Goal: Transaction & Acquisition: Purchase product/service

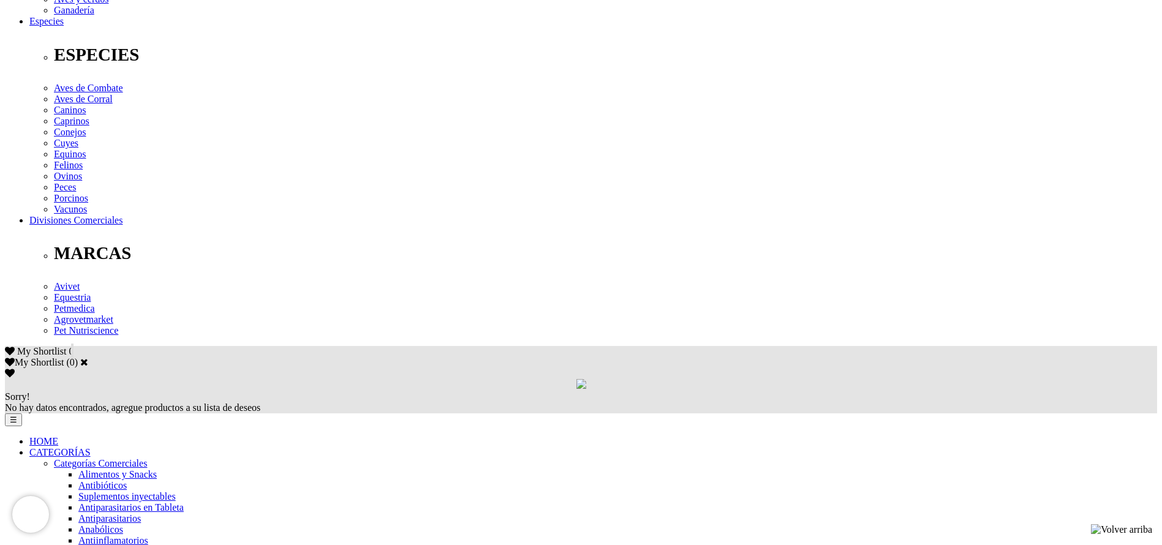
drag, startPoint x: 823, startPoint y: 288, endPoint x: 859, endPoint y: 292, distance: 36.3
copy p "1000 mL"
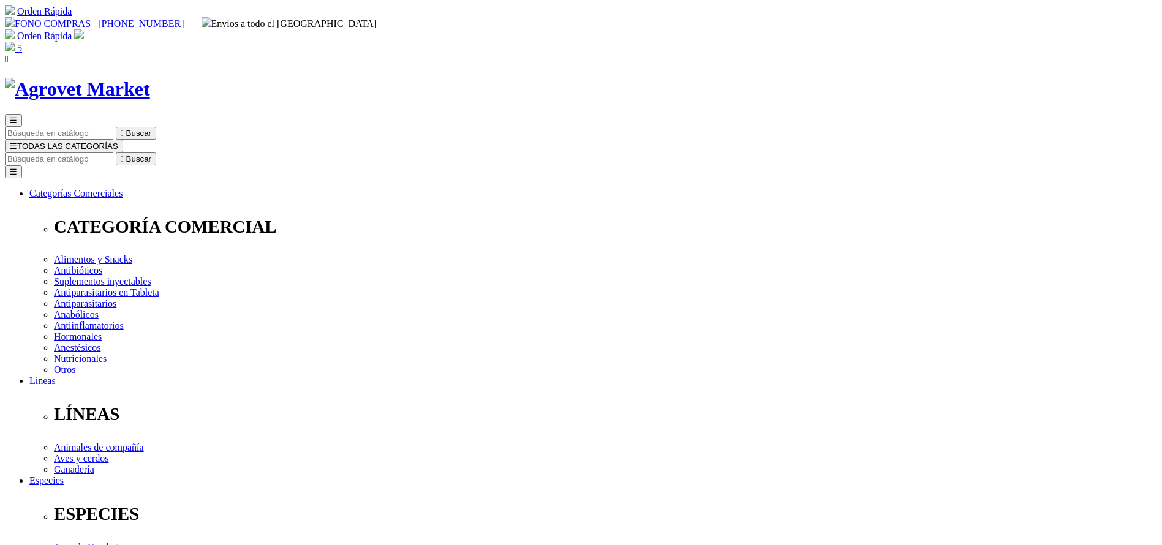
click at [113, 152] on input "Buscar" at bounding box center [59, 158] width 108 height 13
type input "chick"
click at [116, 152] on button " Buscar" at bounding box center [136, 158] width 40 height 13
click at [113, 152] on input "Buscar" at bounding box center [59, 158] width 108 height 13
type input "moxi"
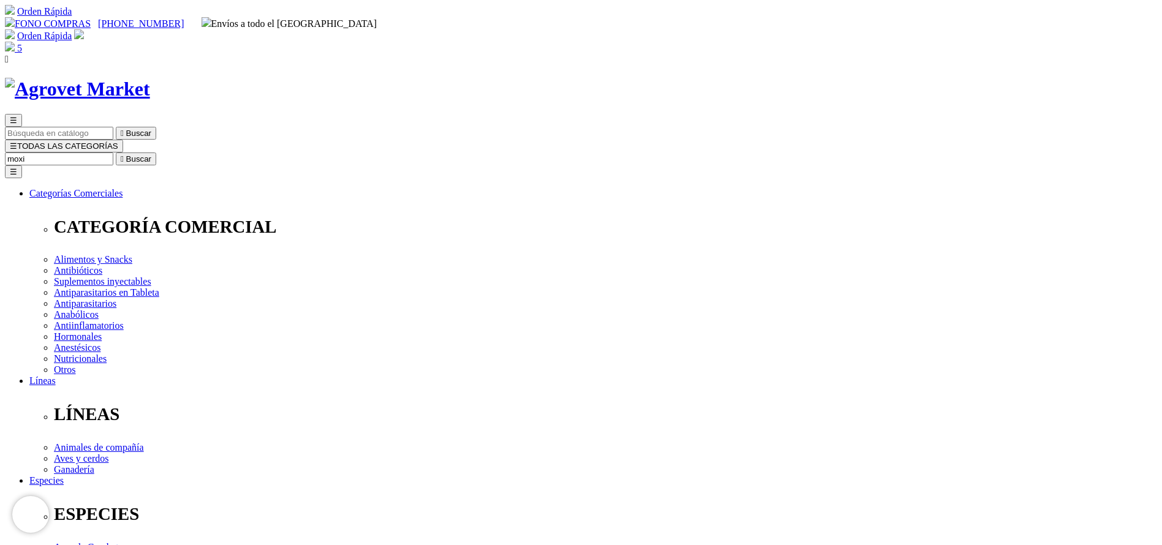
click at [116, 152] on button " Buscar" at bounding box center [136, 158] width 40 height 13
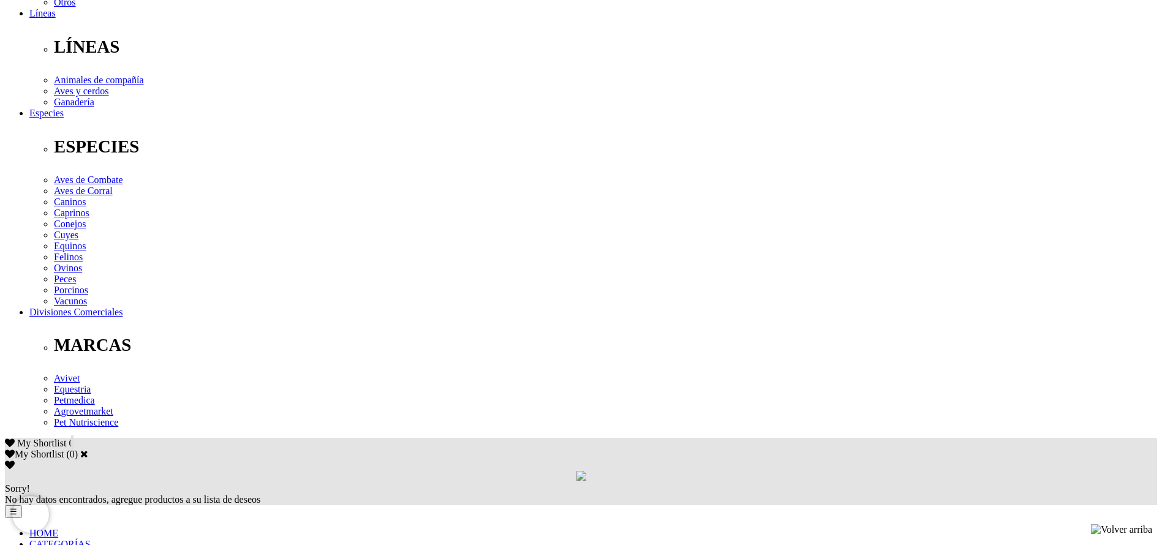
scroll to position [92, 0]
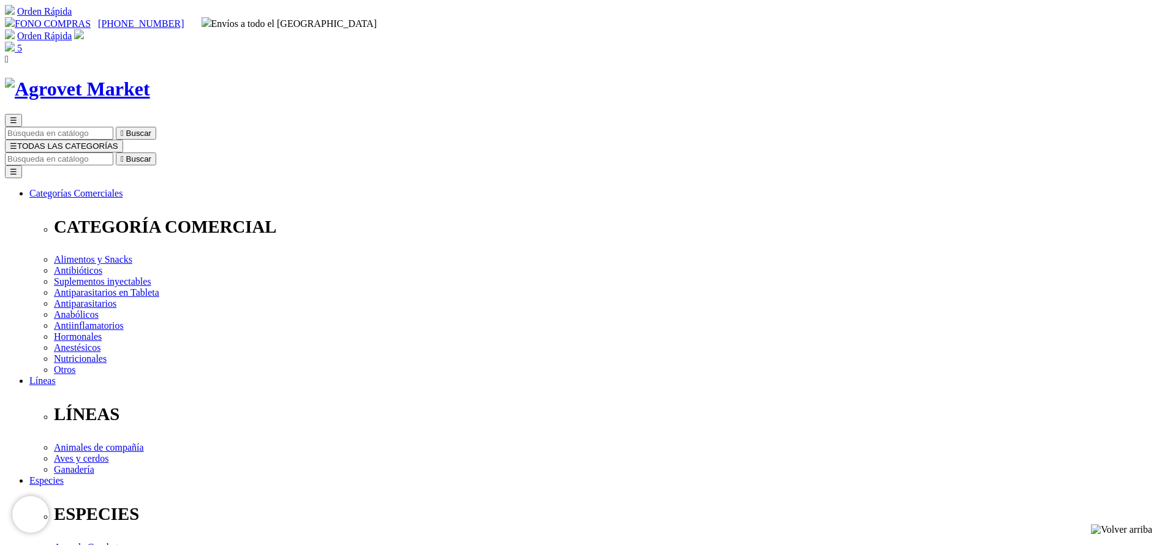
select select "2"
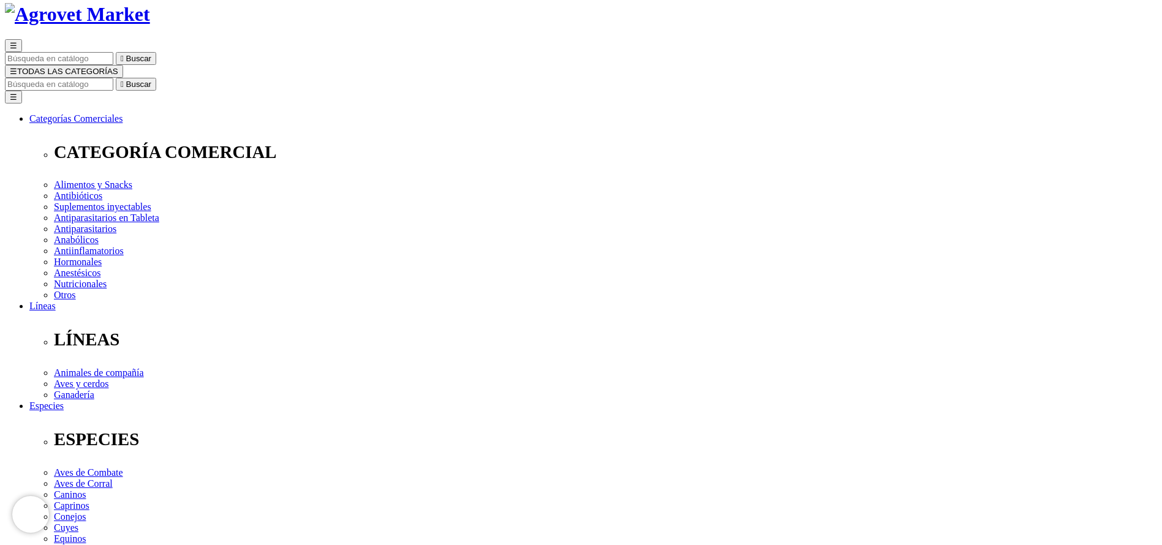
scroll to position [92, 0]
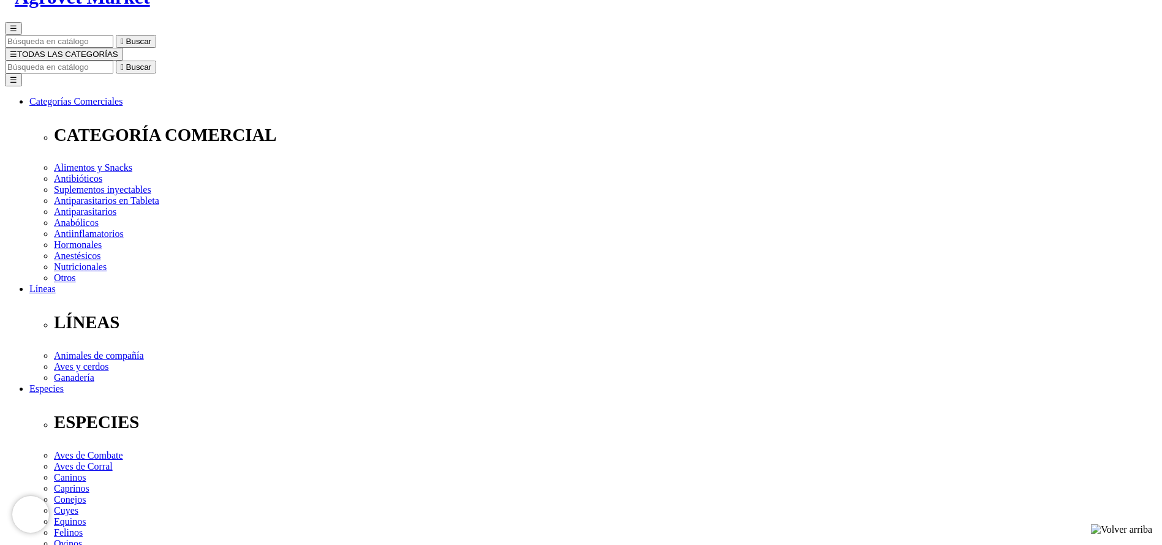
select select "328"
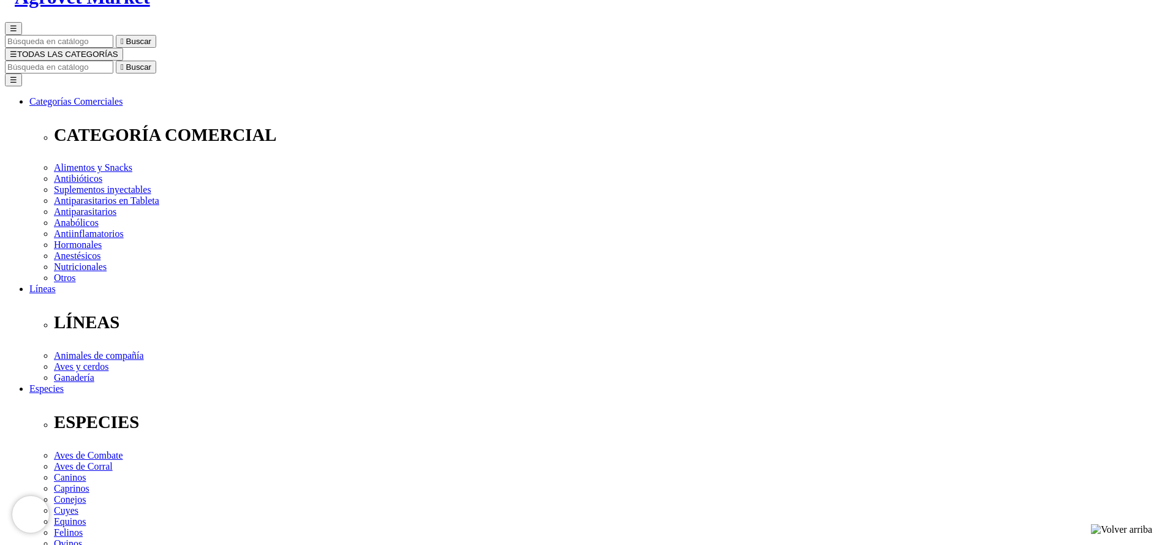
copy div "Moxidec® Onyx"
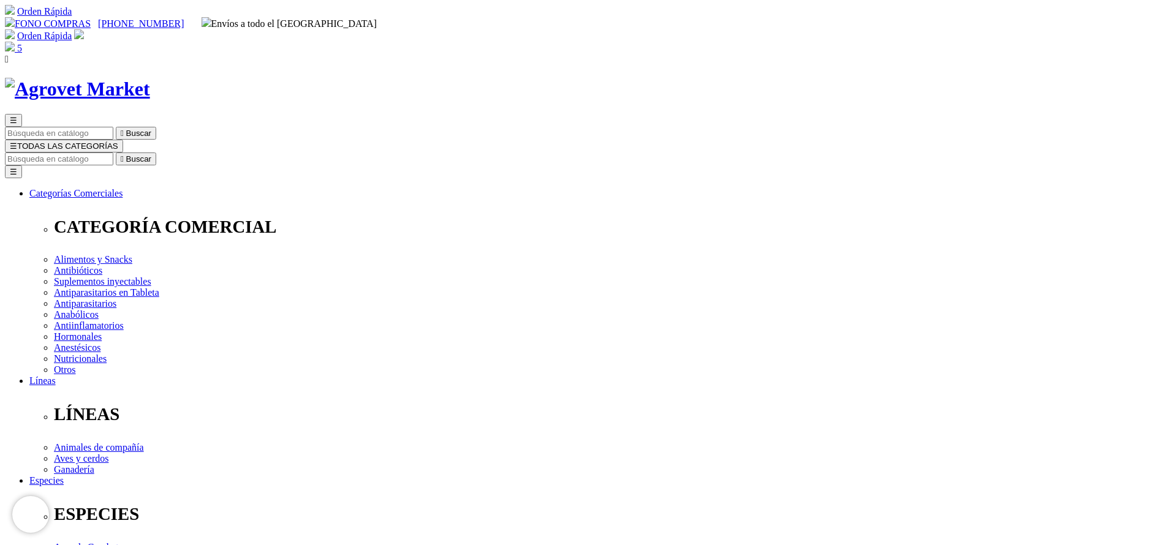
click at [113, 152] on input "Buscar" at bounding box center [59, 158] width 108 height 13
type input "fertimi"
click at [116, 152] on button " Buscar" at bounding box center [136, 158] width 40 height 13
select select "4"
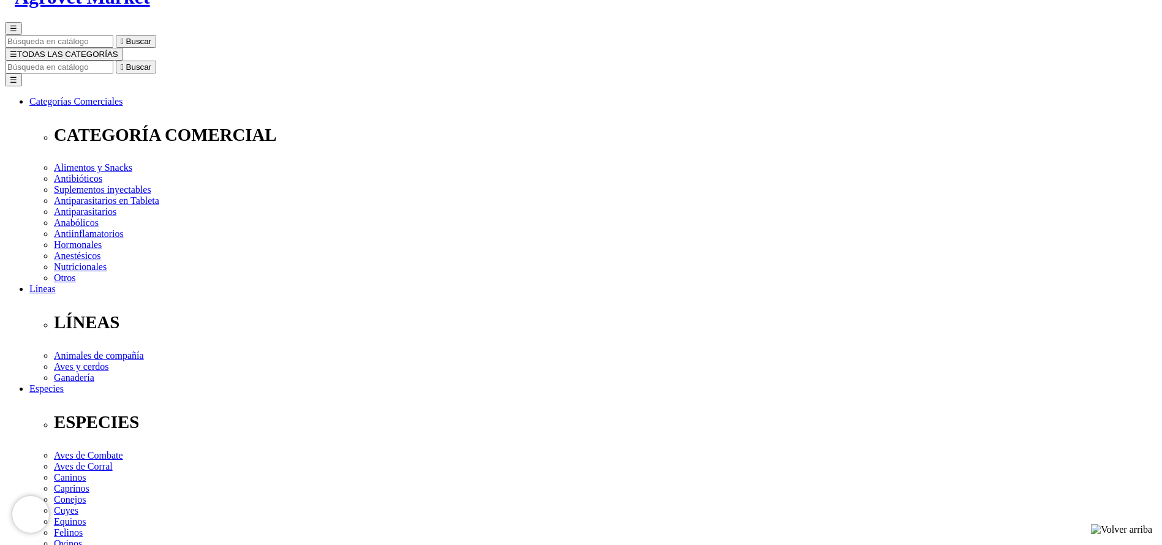
select select "4"
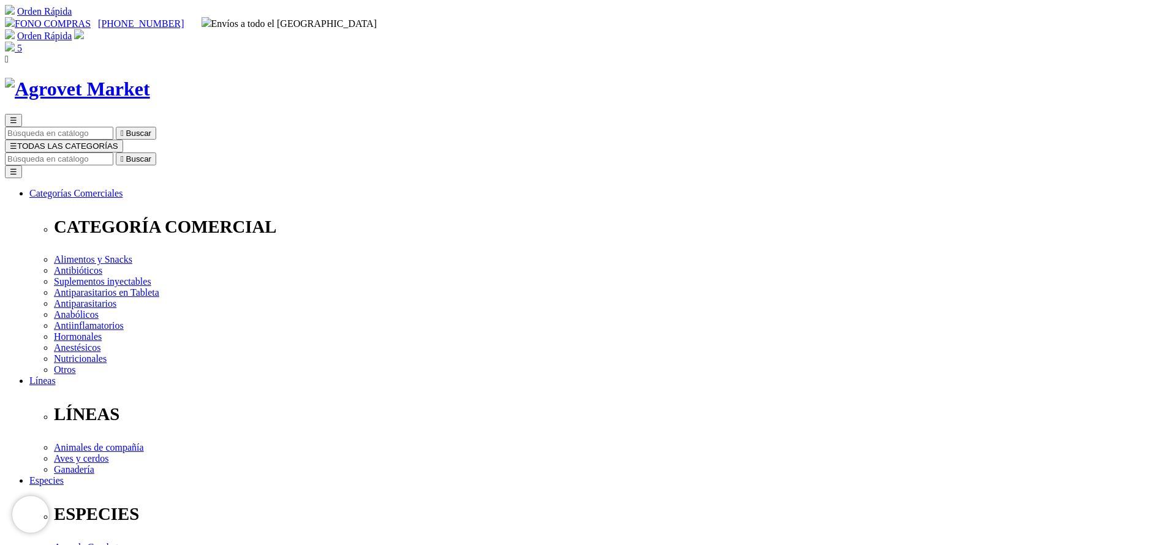
click at [113, 152] on input "Buscar" at bounding box center [59, 158] width 108 height 13
type input "conejos"
click at [116, 152] on button " Buscar" at bounding box center [136, 158] width 40 height 13
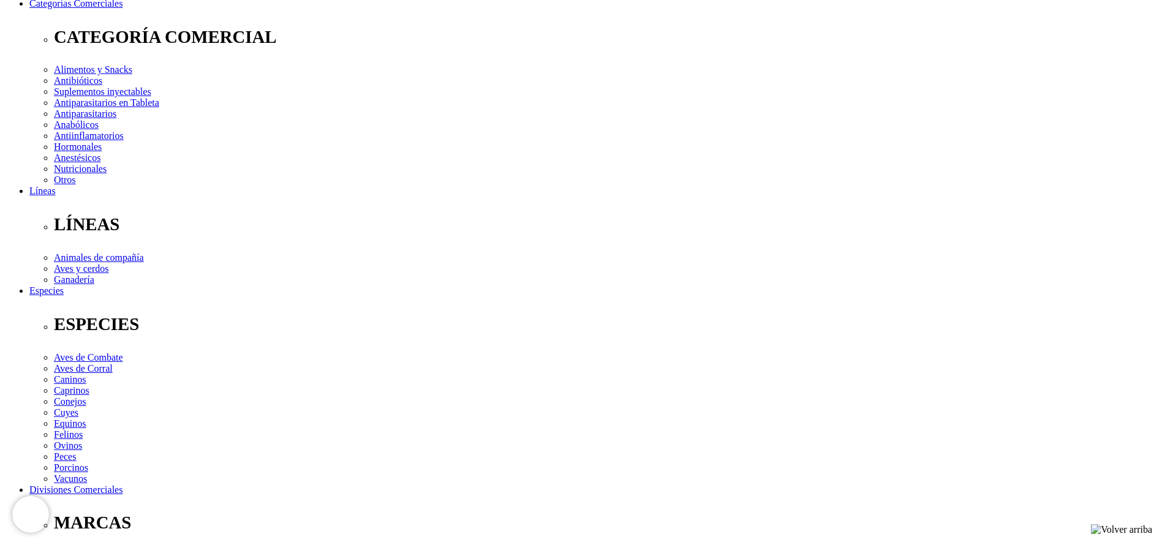
scroll to position [92, 0]
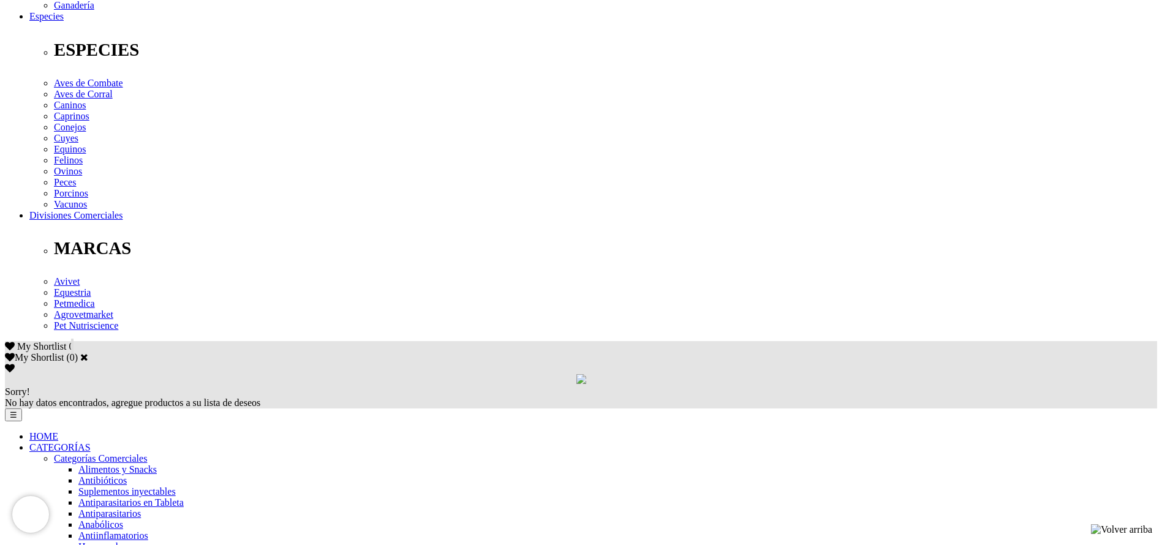
scroll to position [643, 0]
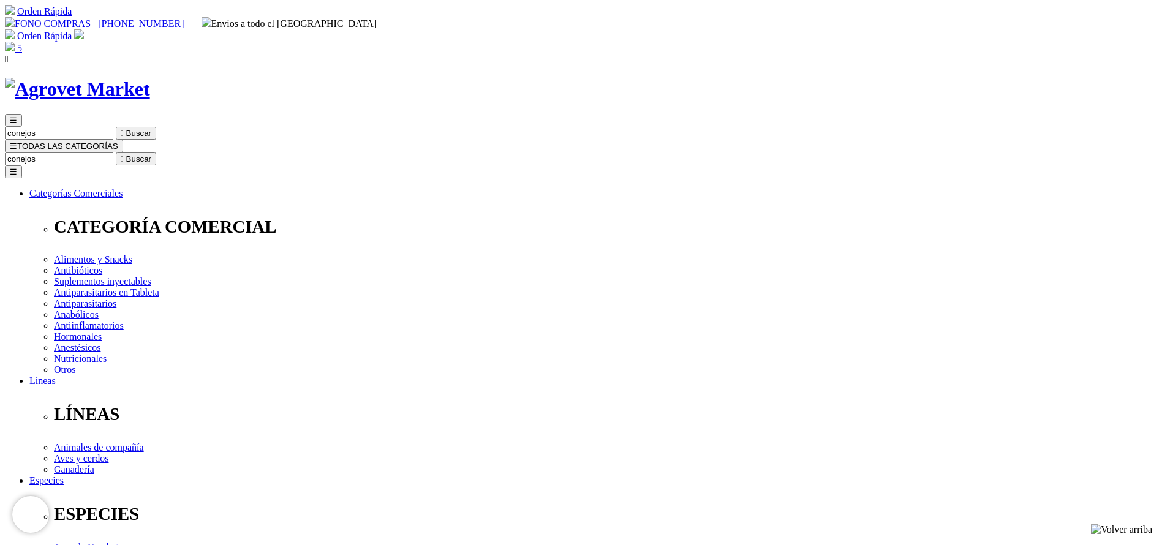
click at [113, 152] on input "conejos" at bounding box center [59, 158] width 108 height 13
type input "ferti"
click at [116, 152] on button " Buscar" at bounding box center [136, 158] width 40 height 13
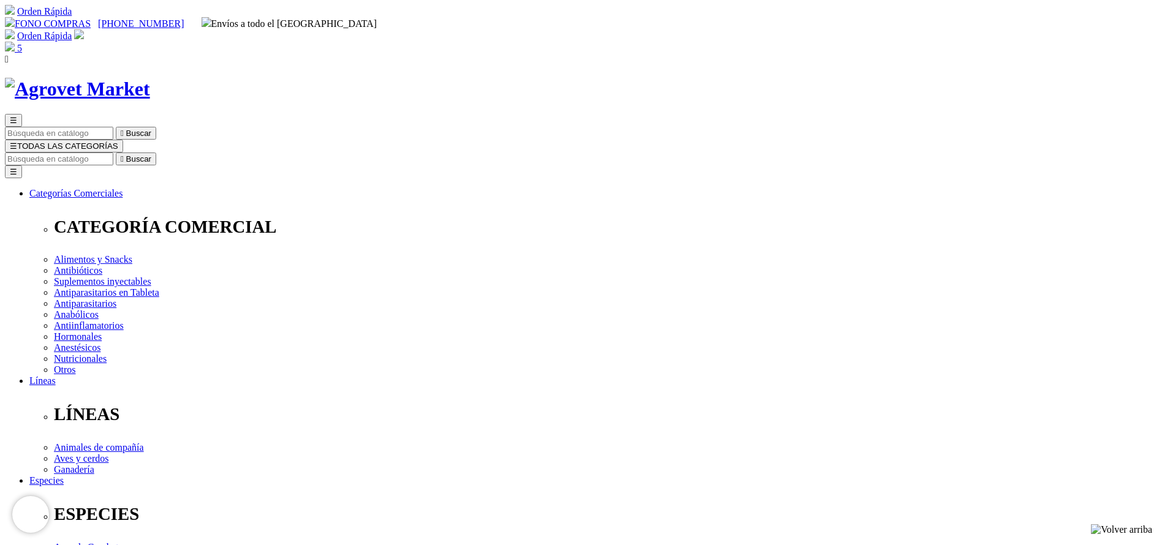
copy div "S/91.00"
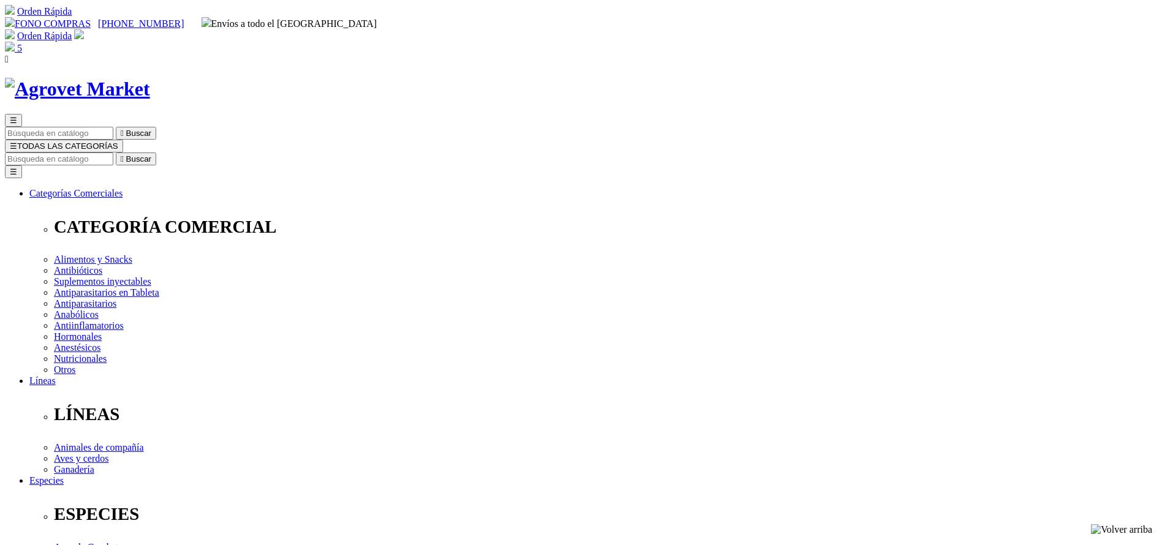
radio input "true"
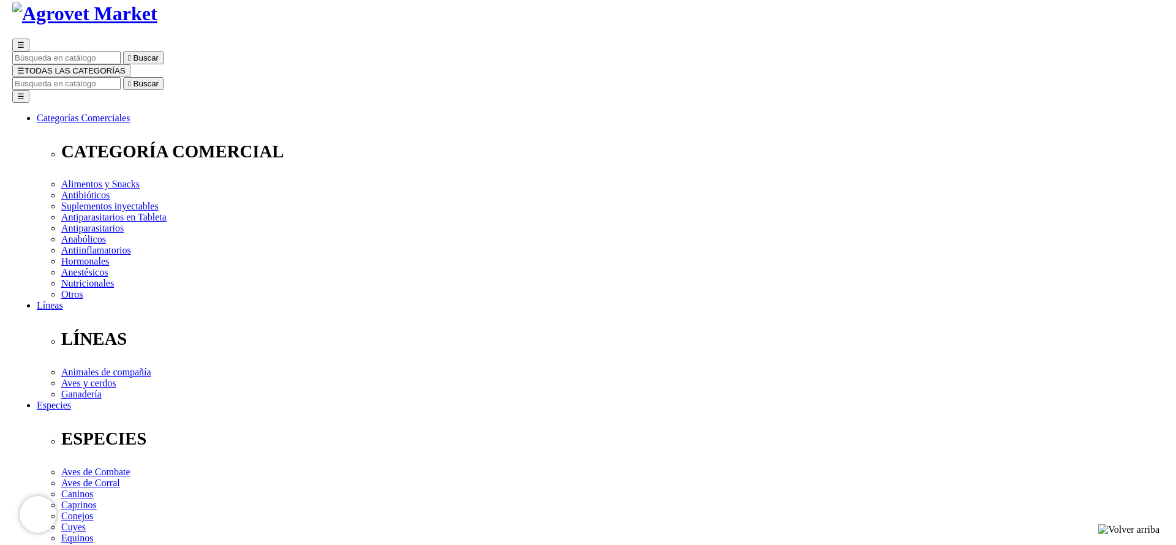
scroll to position [92, 0]
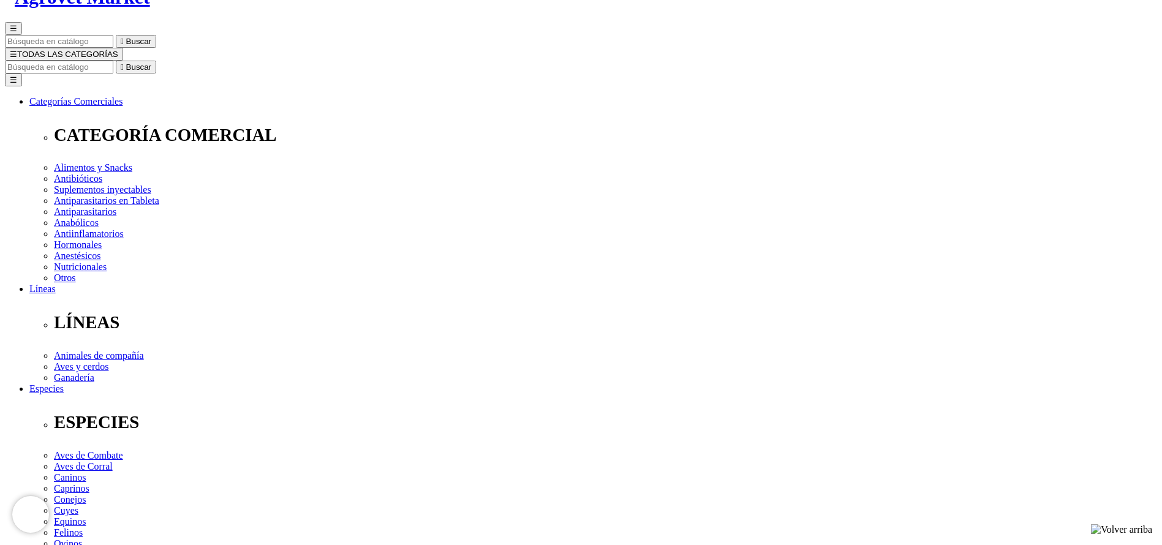
select select "237"
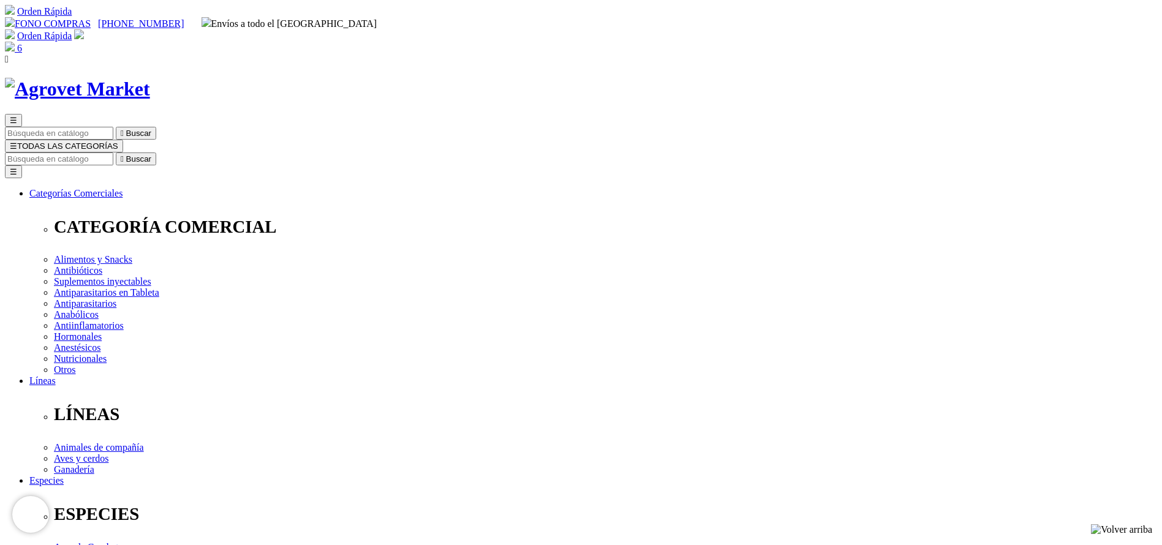
drag, startPoint x: 518, startPoint y: 201, endPoint x: 486, endPoint y: 192, distance: 33.7
drag, startPoint x: 521, startPoint y: 195, endPoint x: 501, endPoint y: 189, distance: 20.5
type input "3"
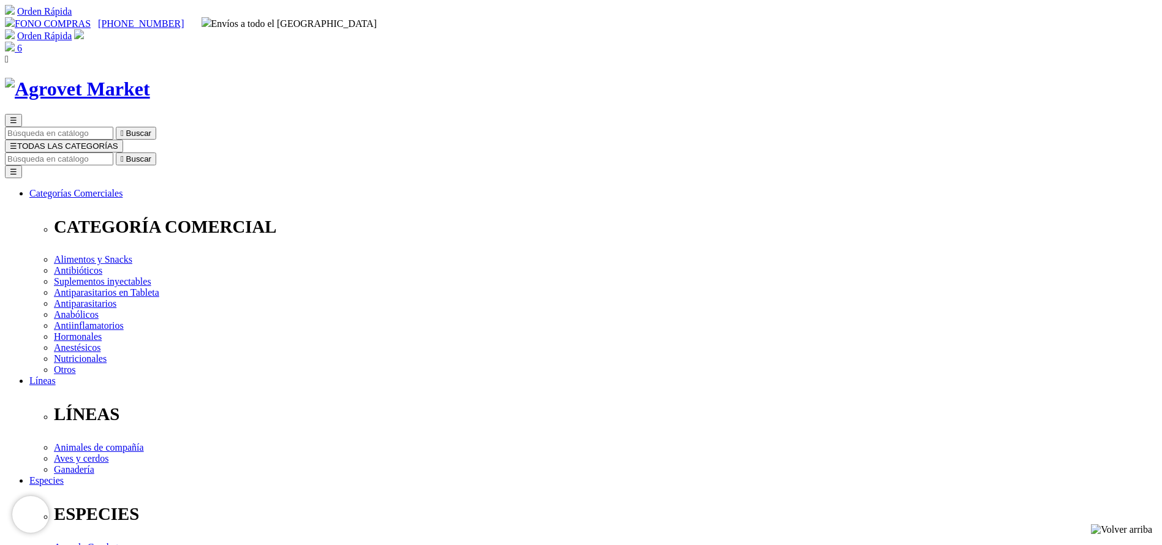
drag, startPoint x: 592, startPoint y: 192, endPoint x: 638, endPoint y: 198, distance: 45.8
copy strong "2,283.00"
click at [113, 152] on input "Buscar" at bounding box center [59, 158] width 108 height 13
type input "trio cats"
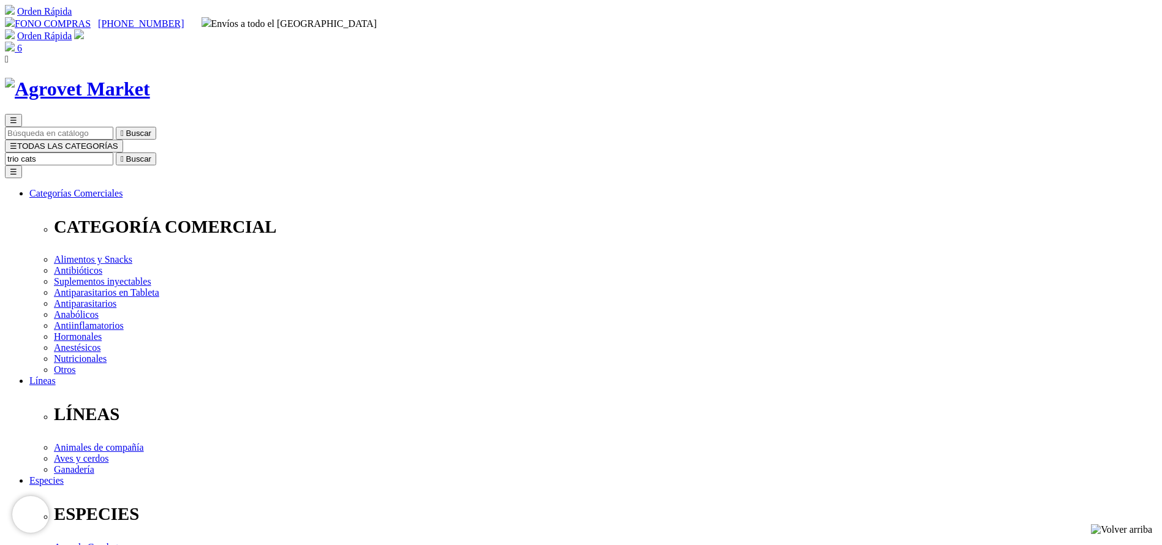
click at [116, 152] on button " Buscar" at bounding box center [136, 158] width 40 height 13
click at [113, 152] on input "trio cats" at bounding box center [59, 158] width 108 height 13
type input "surala"
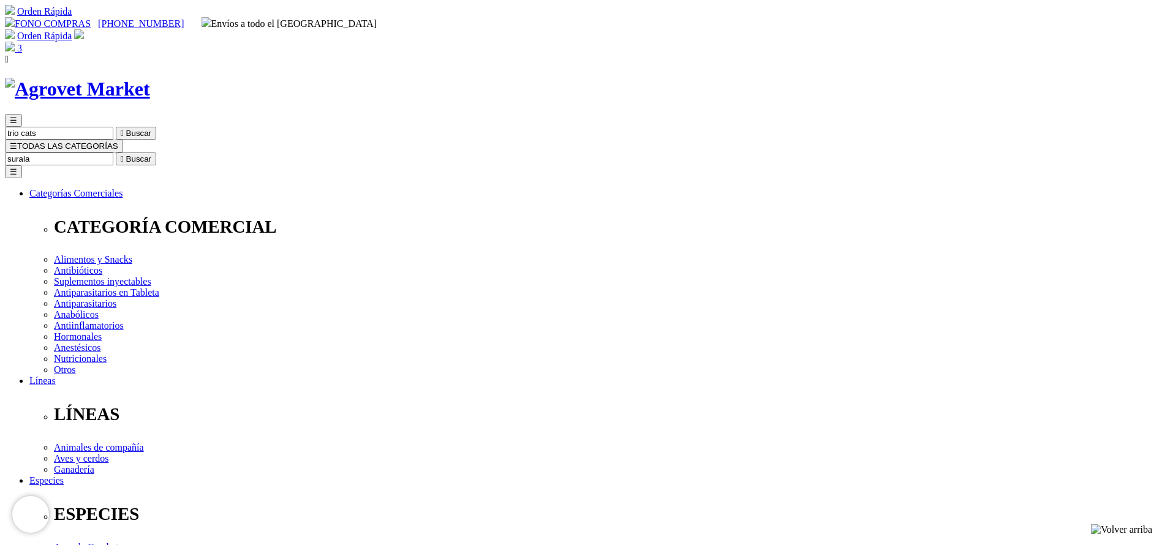
click at [116, 152] on button " Buscar" at bounding box center [136, 158] width 40 height 13
click at [113, 152] on input "surala" at bounding box center [59, 158] width 108 height 13
type input "amoxi"
click at [116, 152] on button " Buscar" at bounding box center [136, 158] width 40 height 13
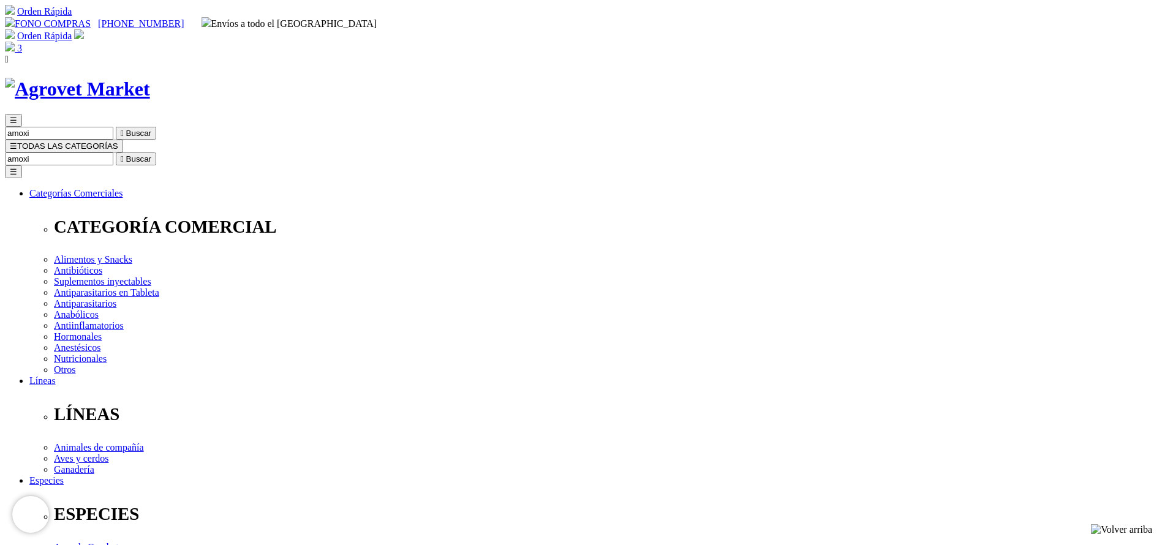
click at [113, 152] on input "amoxi" at bounding box center [59, 158] width 108 height 13
type input "artro"
click at [186, 152] on button " Buscar" at bounding box center [206, 158] width 40 height 13
click at [113, 152] on input "artro" at bounding box center [59, 158] width 108 height 13
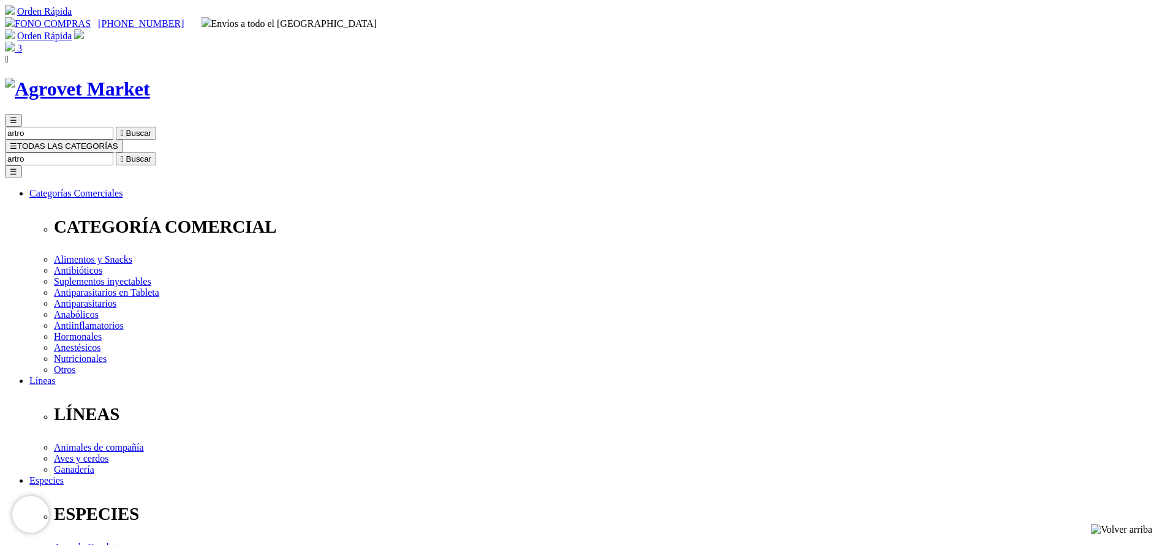
click at [113, 152] on input "artro" at bounding box center [59, 158] width 108 height 13
type input "bios"
click at [116, 152] on button " Buscar" at bounding box center [136, 158] width 40 height 13
click at [601, 78] on div "☰ bios  Buscar ☰ TODAS LAS CATEGORÍAS bios  Buscar Toggle navigation ☰ Catego…" at bounding box center [581, 475] width 1152 height 795
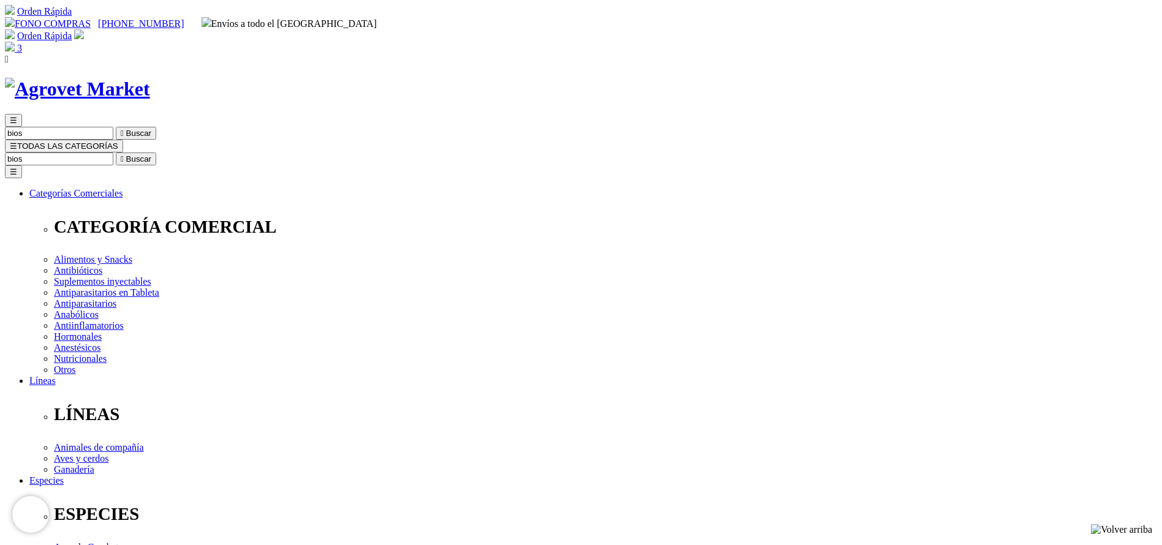
click at [113, 152] on input "bios" at bounding box center [59, 158] width 108 height 13
type input "carpro"
click at [116, 152] on button " Buscar" at bounding box center [136, 158] width 40 height 13
click at [113, 152] on input "carpro" at bounding box center [59, 158] width 108 height 13
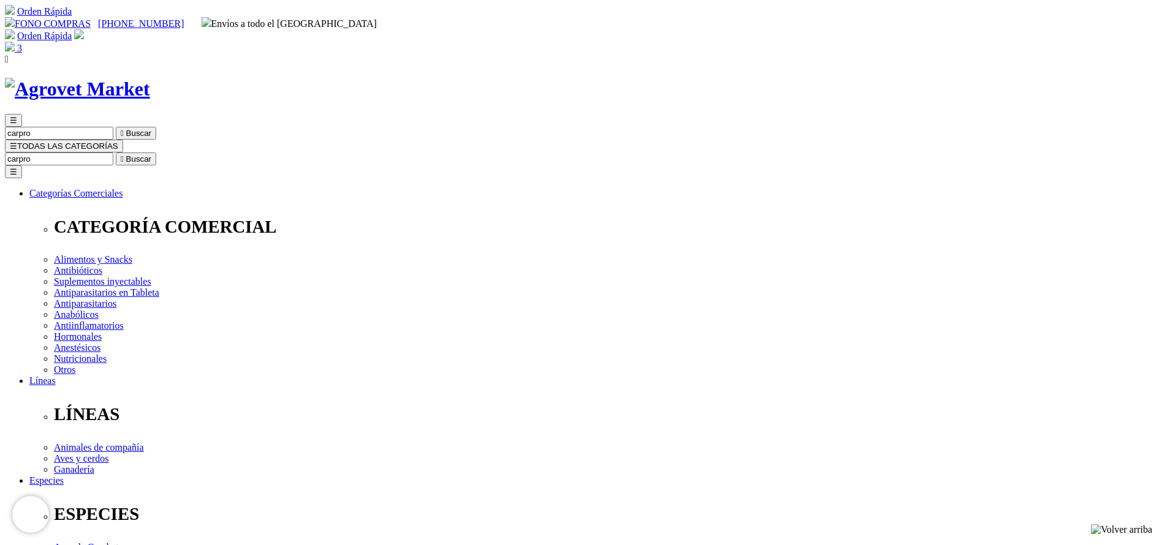
click at [113, 152] on input "carpro" at bounding box center [59, 158] width 108 height 13
type input "factor"
click at [116, 152] on button " Buscar" at bounding box center [136, 158] width 40 height 13
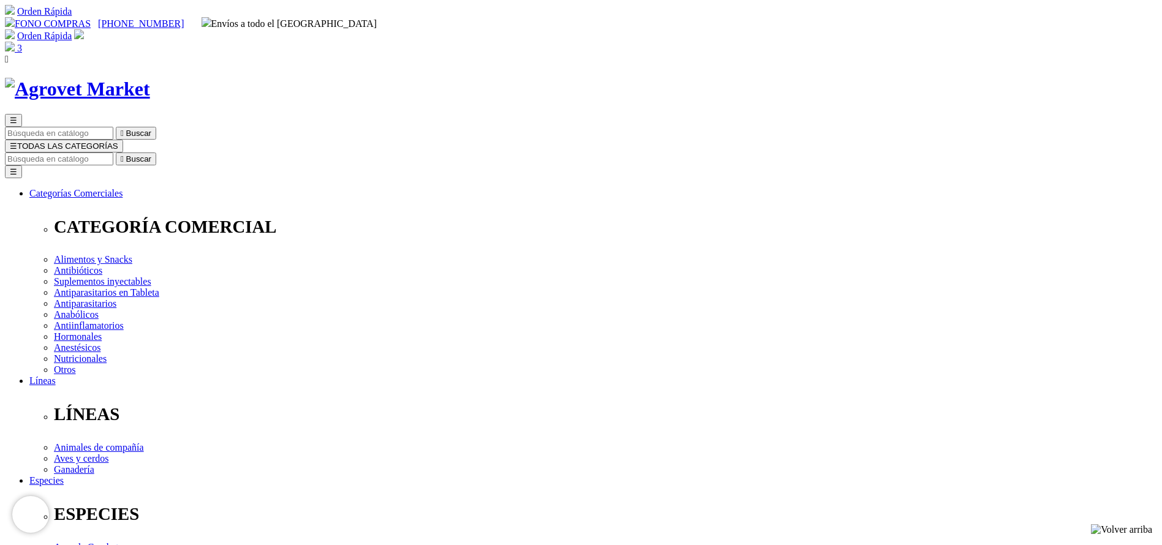
select select "3"
select select "54"
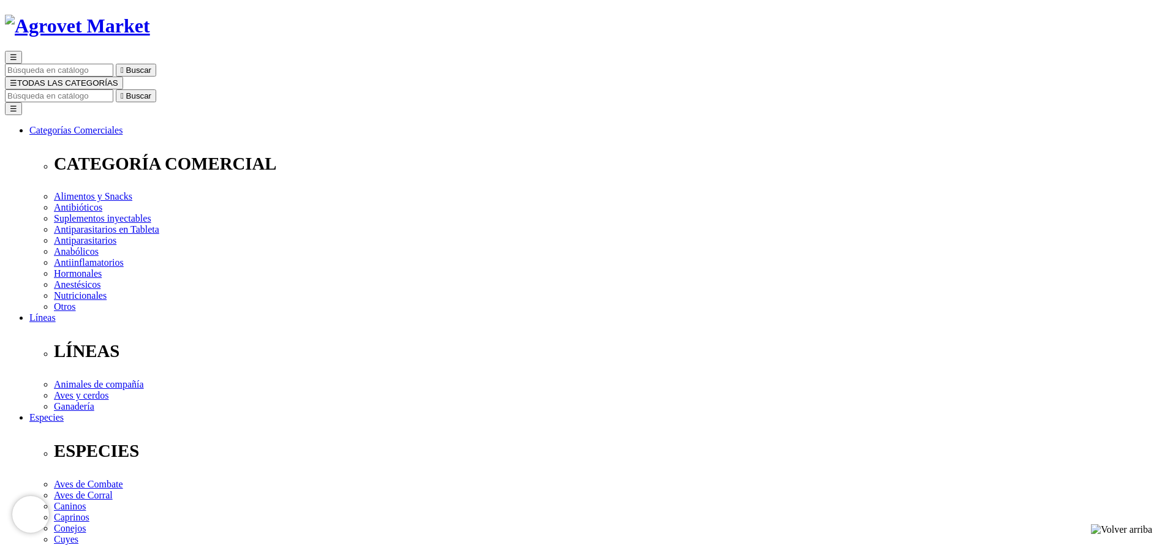
scroll to position [92, 0]
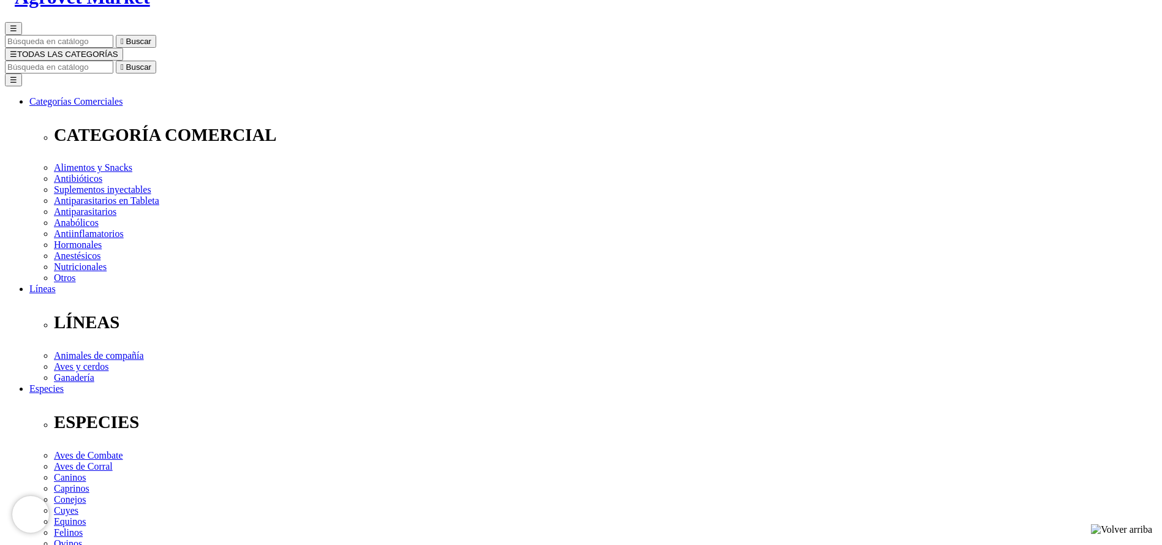
select select "54"
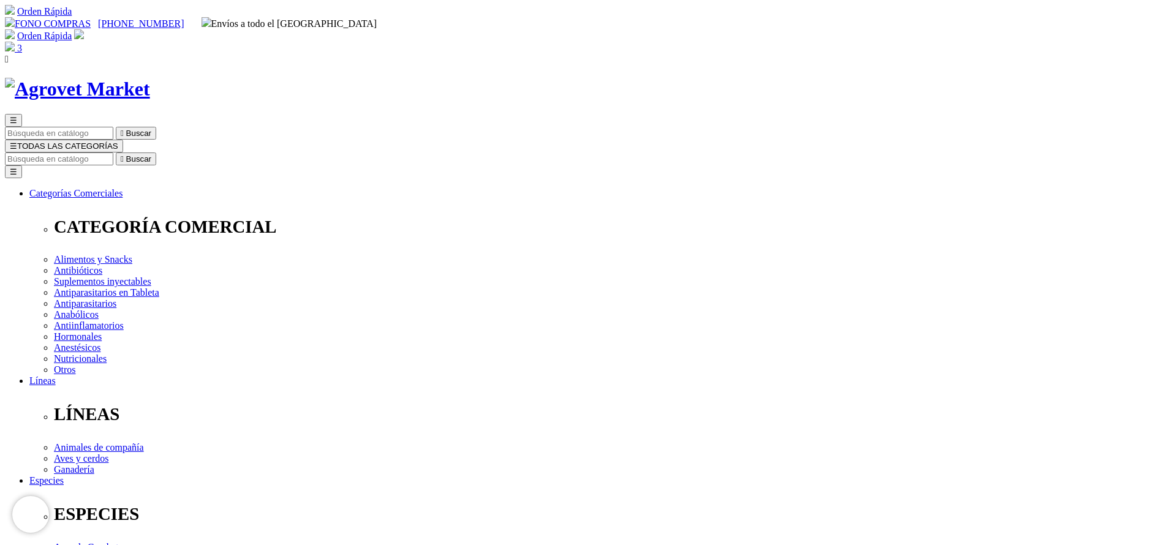
click at [113, 152] on input "Buscar" at bounding box center [59, 158] width 108 height 13
type input "fipronex"
click at [116, 152] on button " Buscar" at bounding box center [136, 158] width 40 height 13
click at [113, 152] on input "fipronex" at bounding box center [59, 158] width 108 height 13
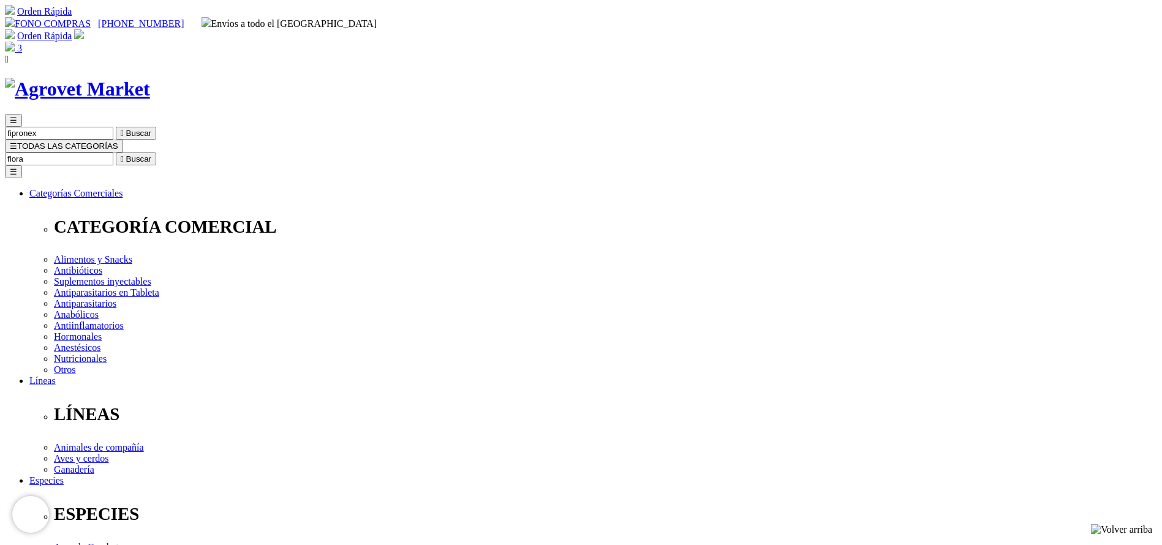
type input "flora"
click at [116, 152] on button " Buscar" at bounding box center [136, 158] width 40 height 13
click at [113, 152] on input "flora" at bounding box center [59, 158] width 108 height 13
type input "liqua"
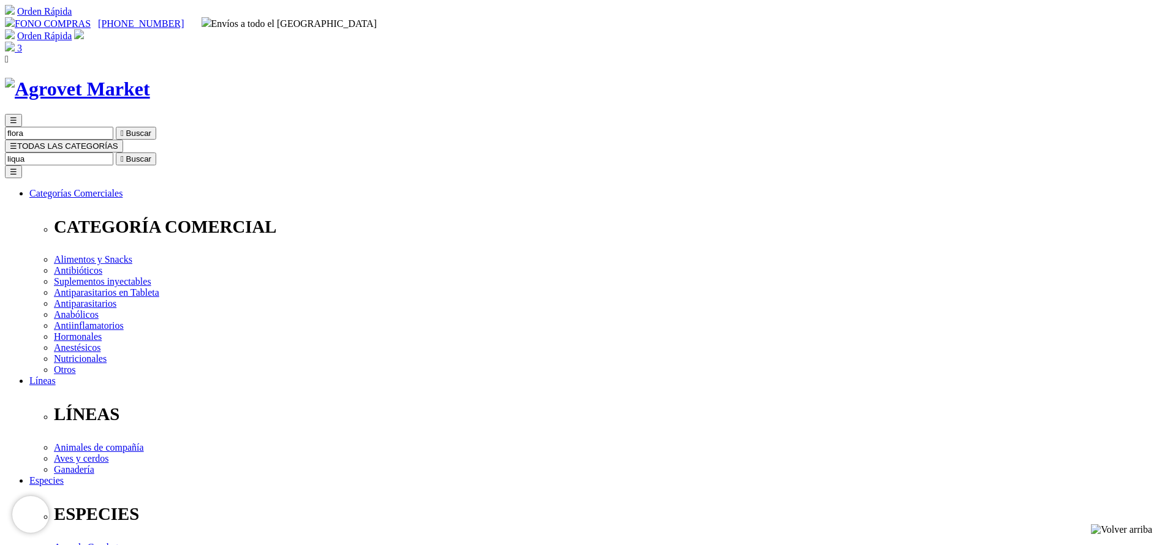
click at [116, 152] on button " Buscar" at bounding box center [136, 158] width 40 height 13
click at [113, 152] on input "liqua" at bounding box center [59, 158] width 108 height 13
type input "longe"
click at [116, 152] on button " Buscar" at bounding box center [136, 158] width 40 height 13
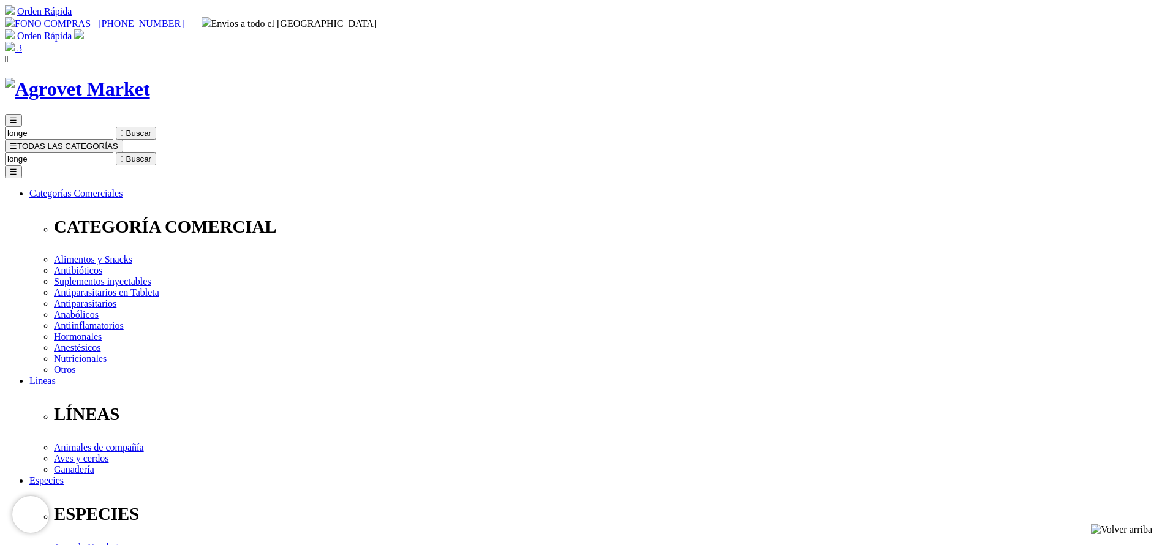
click at [113, 152] on input "longe" at bounding box center [59, 158] width 108 height 13
type input "melac"
click at [116, 152] on button " Buscar" at bounding box center [136, 158] width 40 height 13
click at [647, 78] on div "☰ [GEOGRAPHIC_DATA]  Buscar ☰ TODAS LAS CATEGORÍAS [GEOGRAPHIC_DATA]  Buscar …" at bounding box center [581, 475] width 1152 height 795
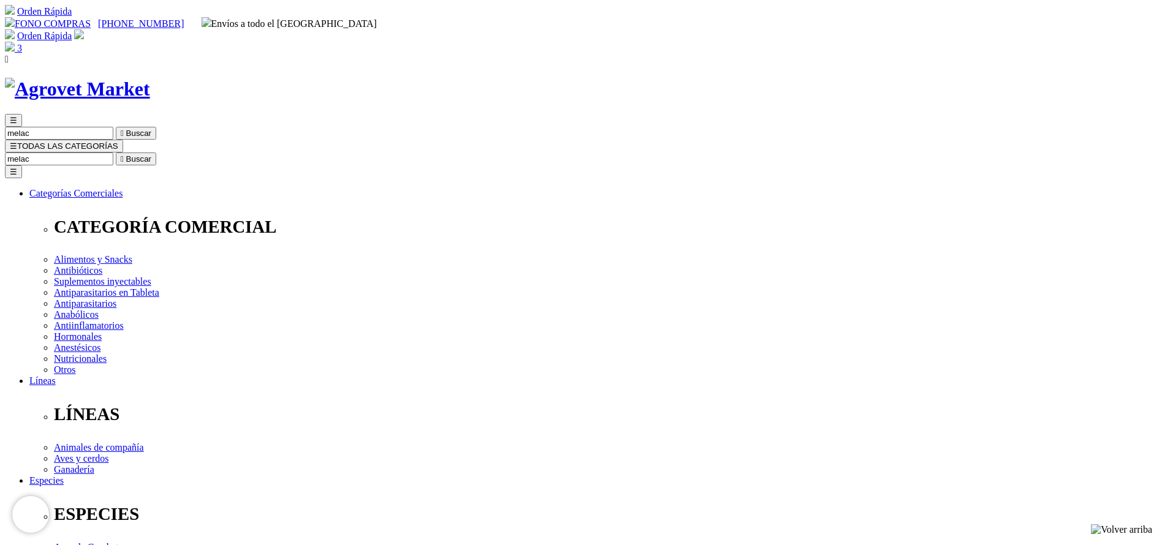
click at [113, 152] on input "melac" at bounding box center [59, 158] width 108 height 13
type input "nutrom"
click at [116, 152] on button " Buscar" at bounding box center [136, 158] width 40 height 13
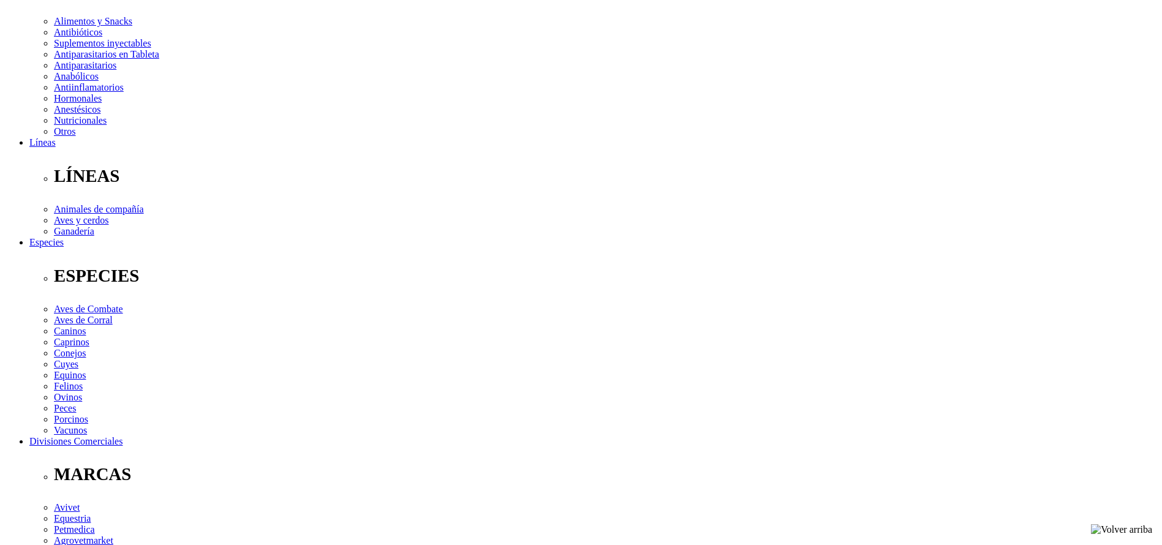
scroll to position [92, 0]
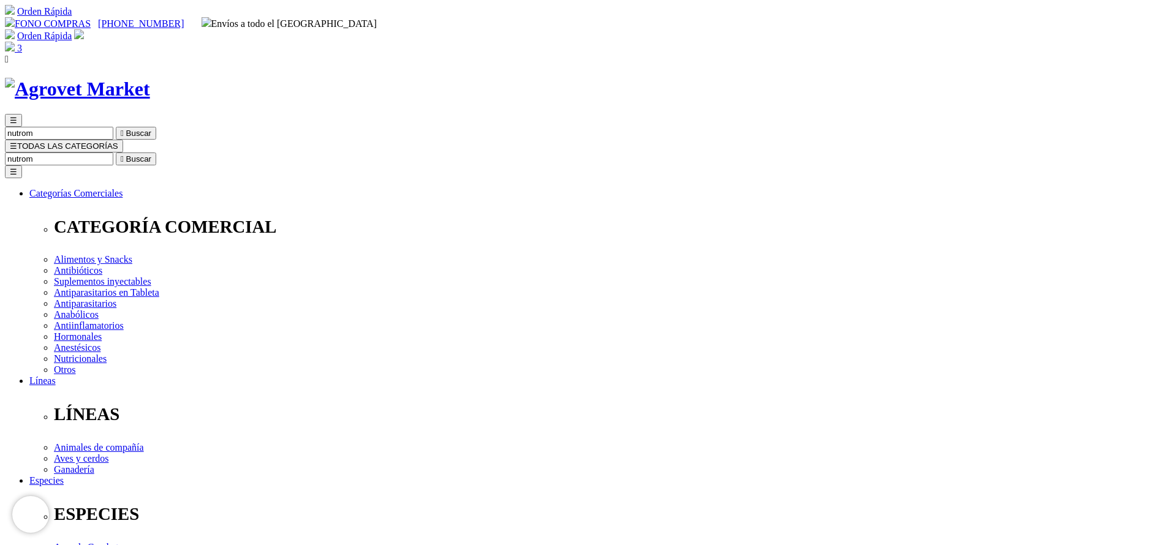
click at [113, 152] on input "nutrom" at bounding box center [59, 158] width 108 height 13
type input "MELA"
click at [116, 152] on button " Buscar" at bounding box center [136, 158] width 40 height 13
drag, startPoint x: 0, startPoint y: 0, endPoint x: 676, endPoint y: 244, distance: 718.2
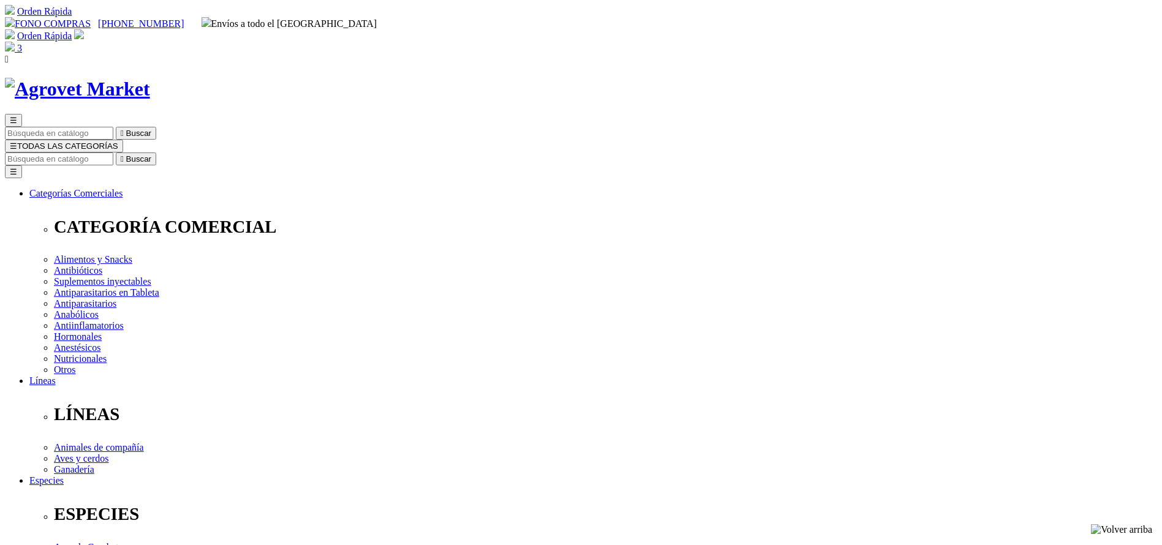
copy span "S/122.00"
click at [113, 152] on input "Buscar" at bounding box center [59, 158] width 108 height 13
type input "nutrom"
click at [116, 152] on button " Buscar" at bounding box center [136, 158] width 40 height 13
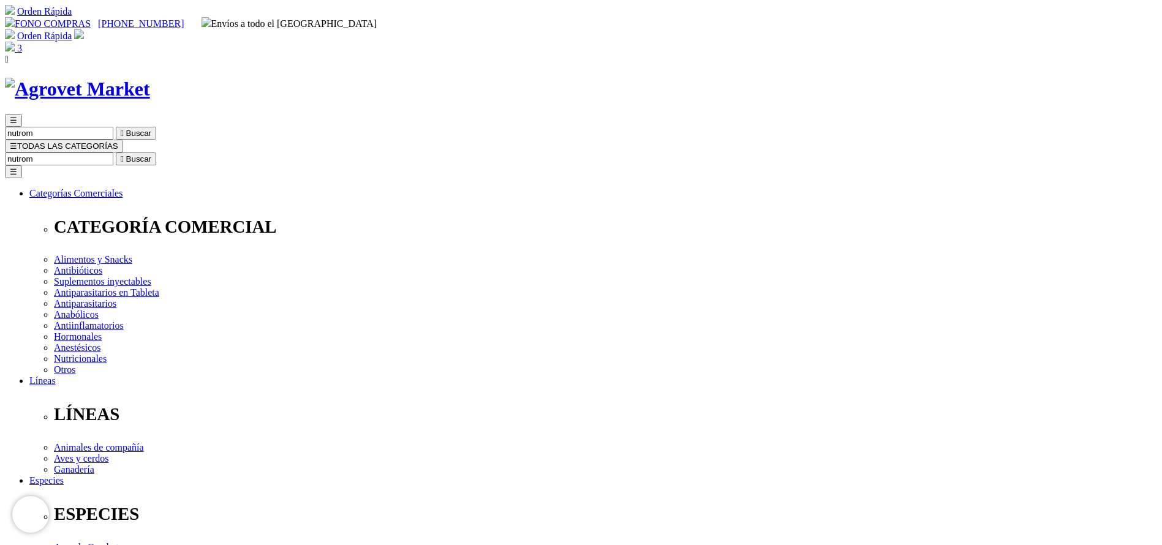
click at [113, 152] on input "nutrom" at bounding box center [59, 158] width 108 height 13
type input "oxante"
click at [116, 152] on button " Buscar" at bounding box center [136, 158] width 40 height 13
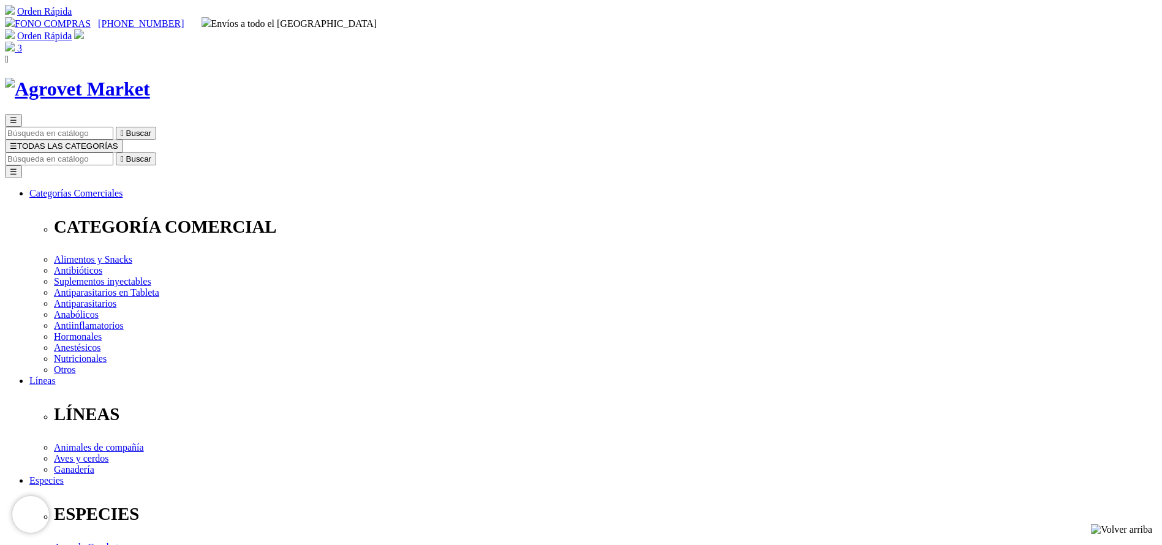
select select "202"
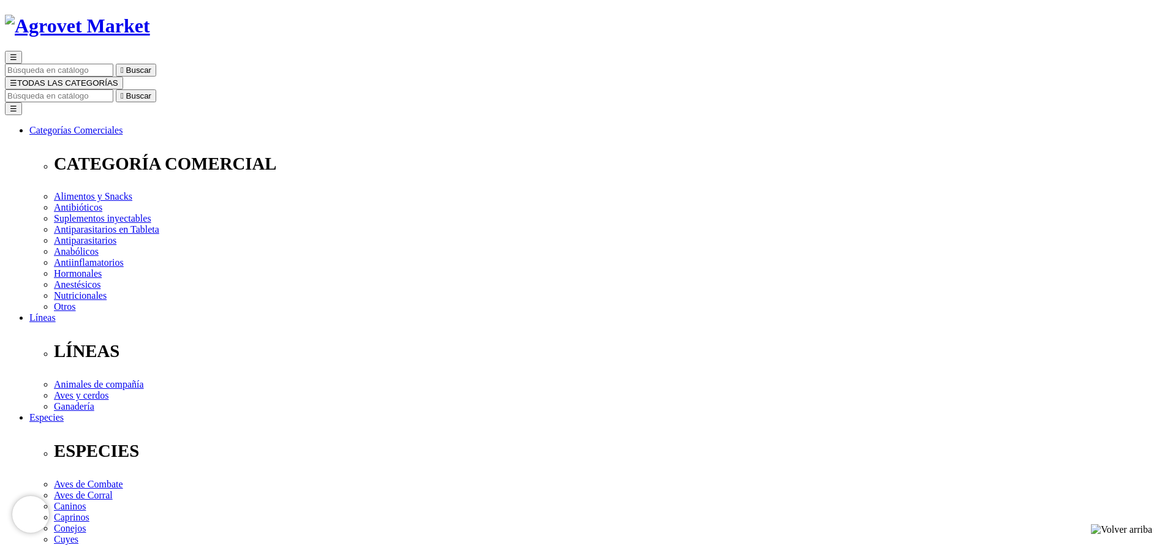
scroll to position [92, 0]
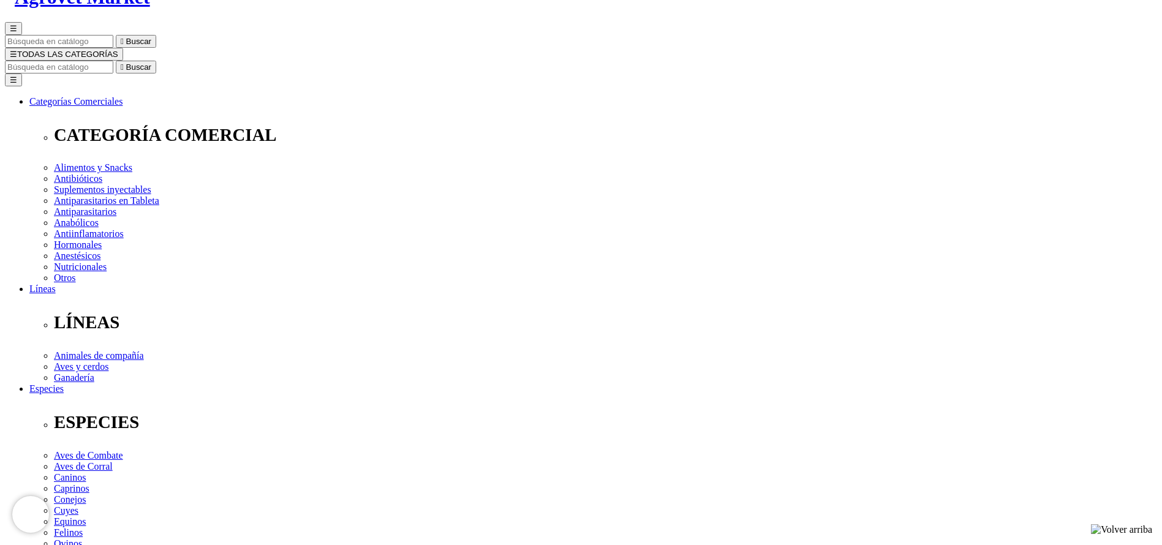
select select "91"
select select "90"
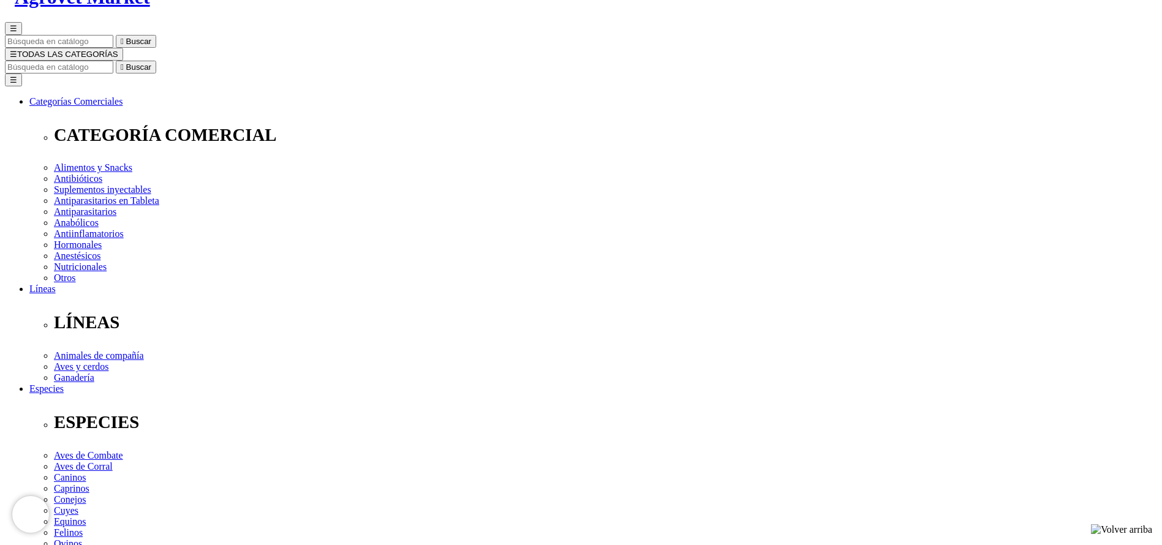
drag, startPoint x: 758, startPoint y: 292, endPoint x: 750, endPoint y: 302, distance: 12.6
select select "33"
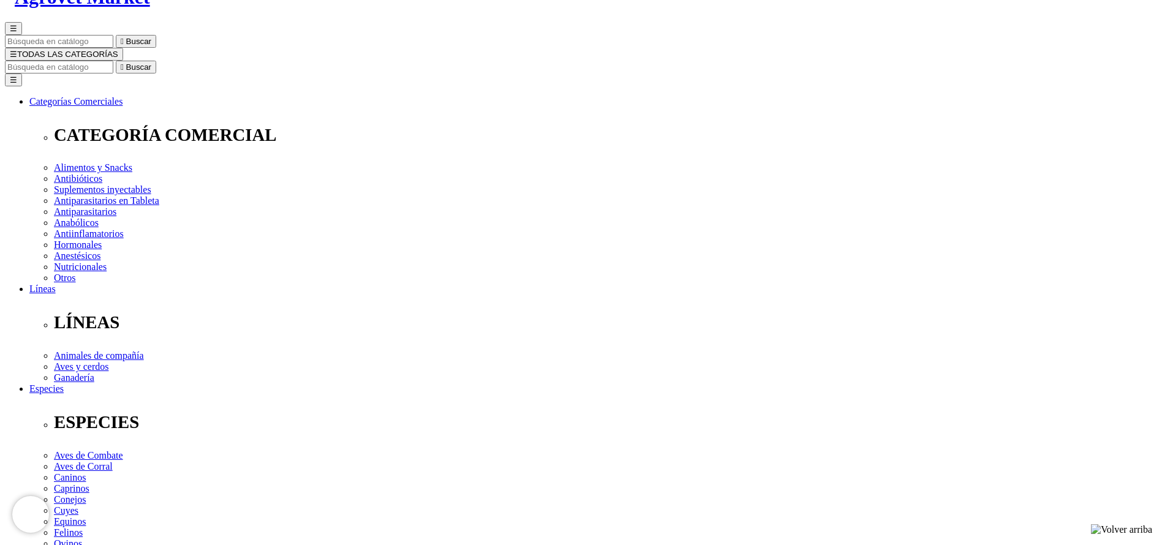
select select "33"
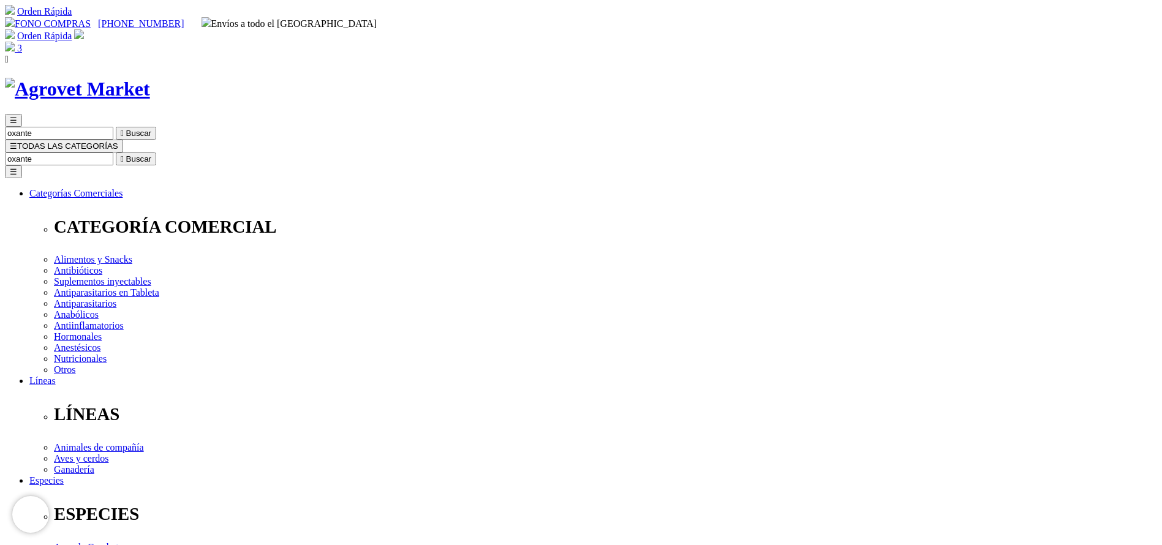
click at [113, 152] on input "oxante" at bounding box center [59, 158] width 108 height 13
type input "panau"
click at [116, 152] on button " Buscar" at bounding box center [136, 158] width 40 height 13
click at [113, 152] on input "panau" at bounding box center [59, 158] width 108 height 13
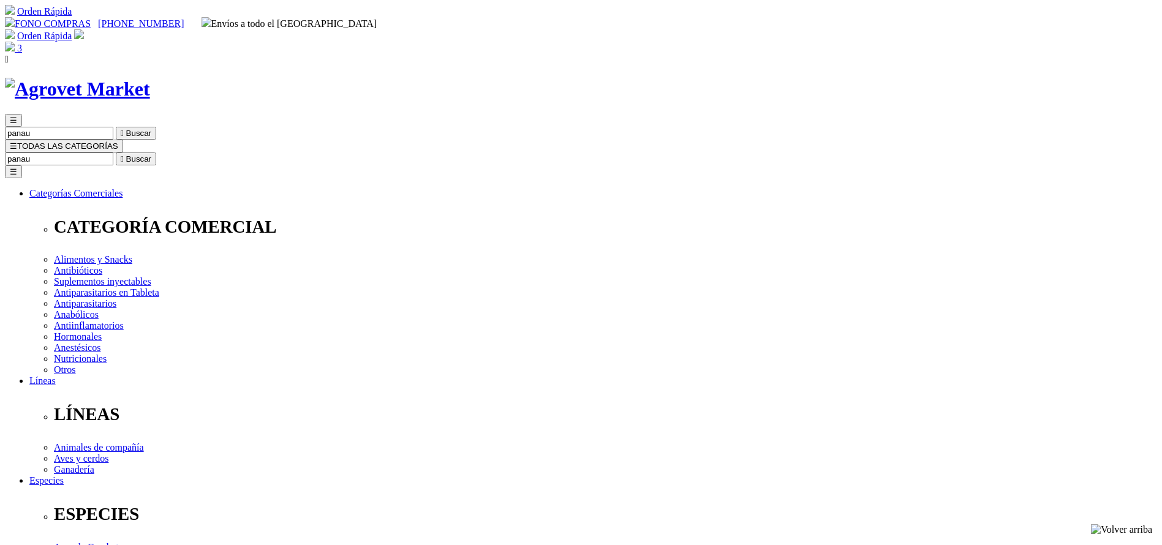
click at [113, 152] on input "panau" at bounding box center [59, 158] width 108 height 13
type input "petoni"
click at [186, 152] on button " Buscar" at bounding box center [206, 158] width 40 height 13
select select "100"
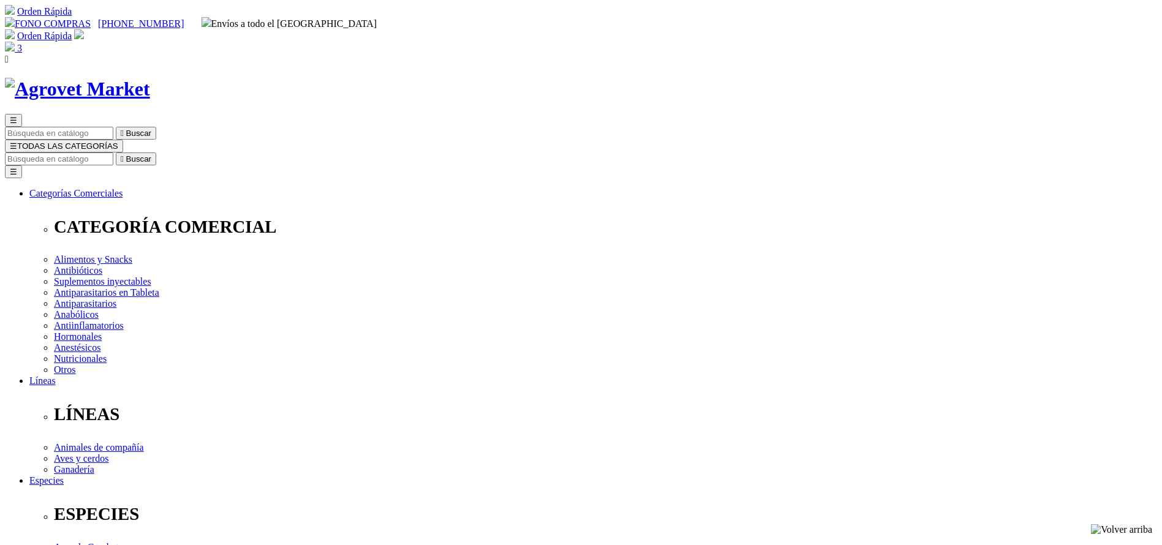
select select "101"
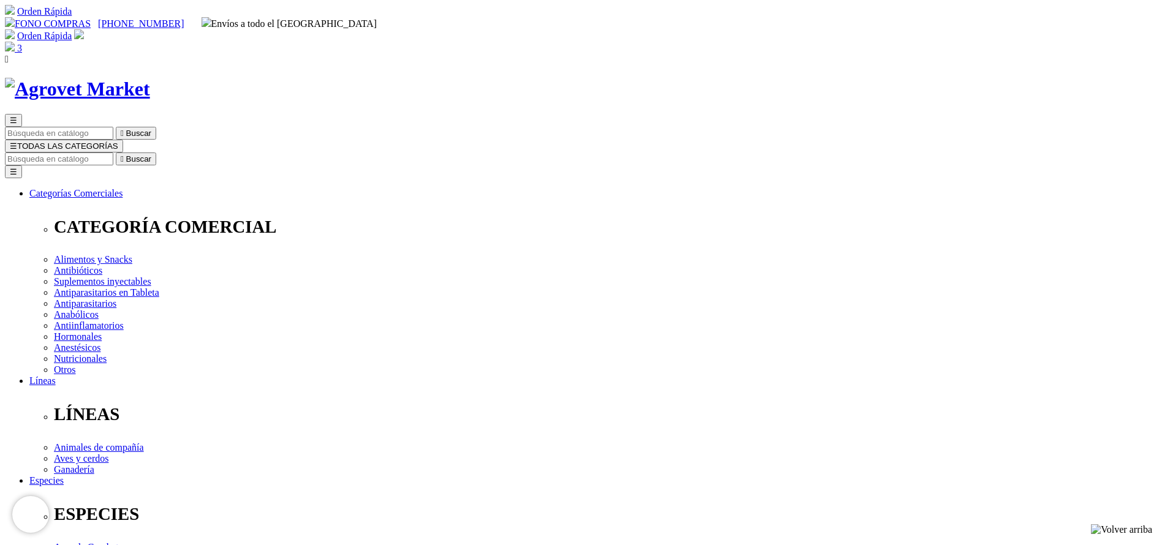
click at [113, 152] on input "Buscar" at bounding box center [59, 158] width 108 height 13
type input "profe"
click at [116, 152] on button " Buscar" at bounding box center [136, 158] width 40 height 13
click at [113, 152] on input "profe" at bounding box center [59, 158] width 108 height 13
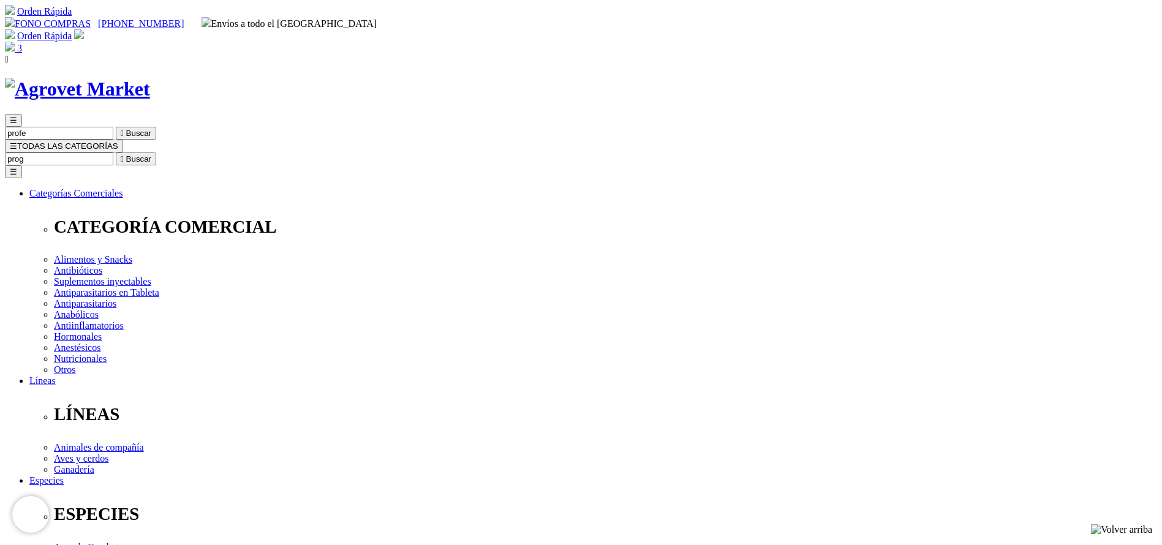
type input "prog"
click at [116, 152] on button " Buscar" at bounding box center [136, 158] width 40 height 13
drag, startPoint x: 714, startPoint y: 369, endPoint x: 701, endPoint y: 378, distance: 15.8
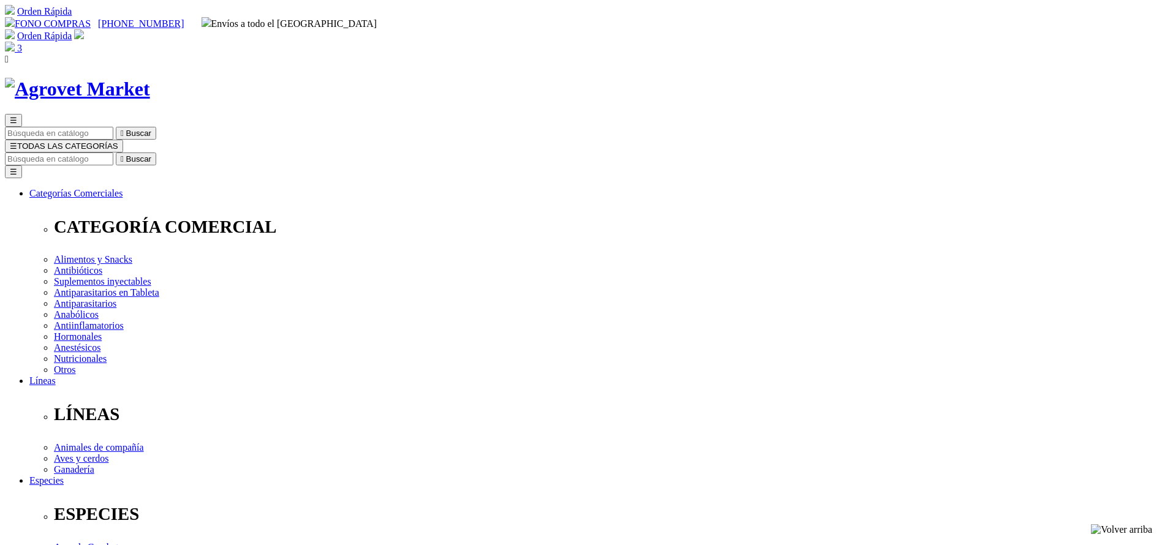
select select "202"
select select "91"
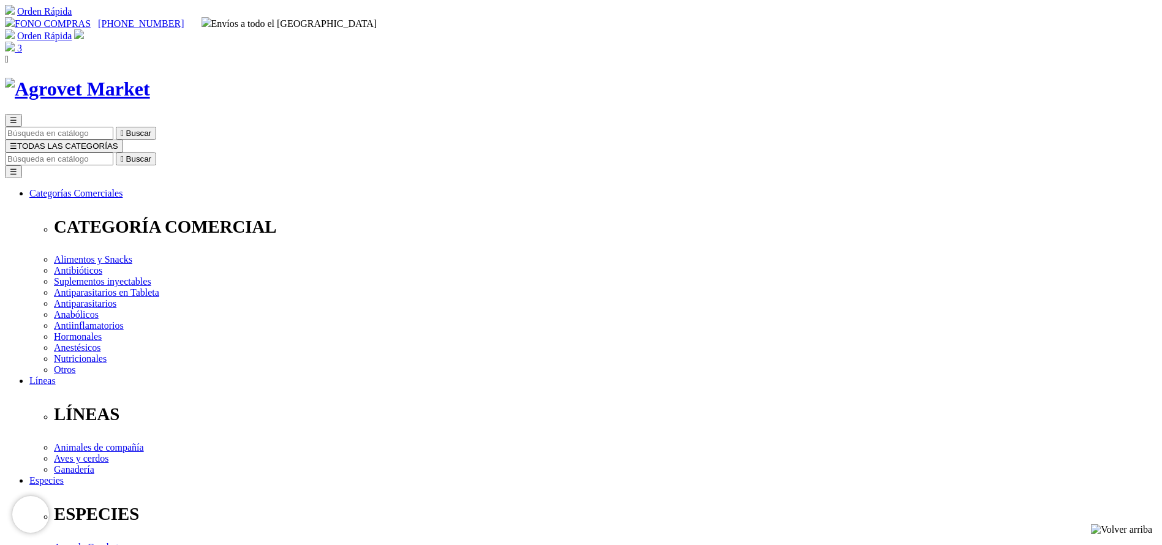
select select "91"
click at [113, 152] on input "Buscar" at bounding box center [59, 158] width 108 height 13
type input "sala"
click at [116, 152] on button " Buscar" at bounding box center [136, 158] width 40 height 13
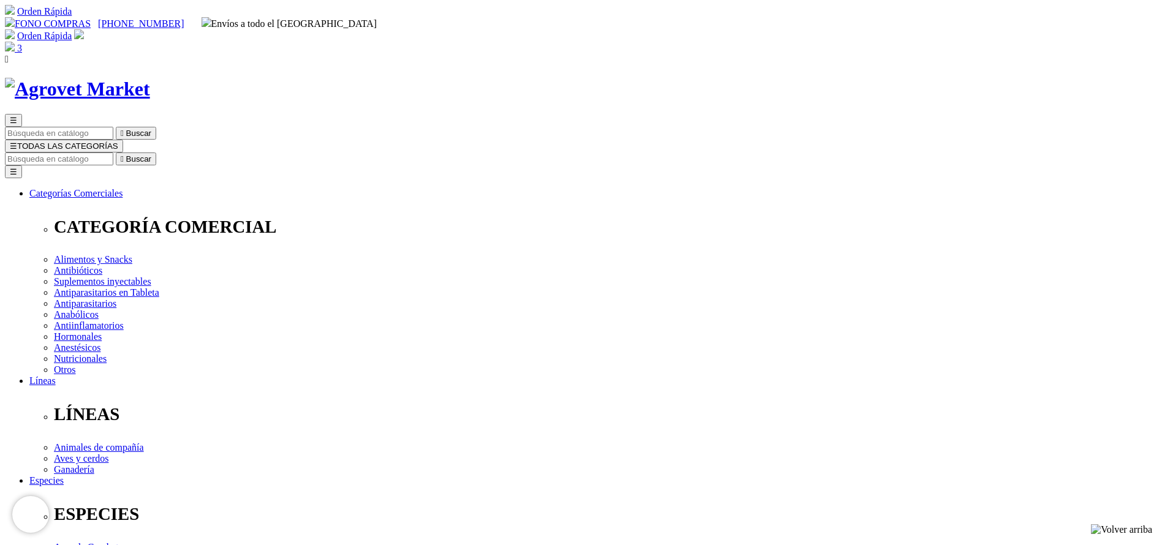
select select "374"
click at [113, 152] on input "Buscar" at bounding box center [59, 158] width 108 height 13
type input "tobra"
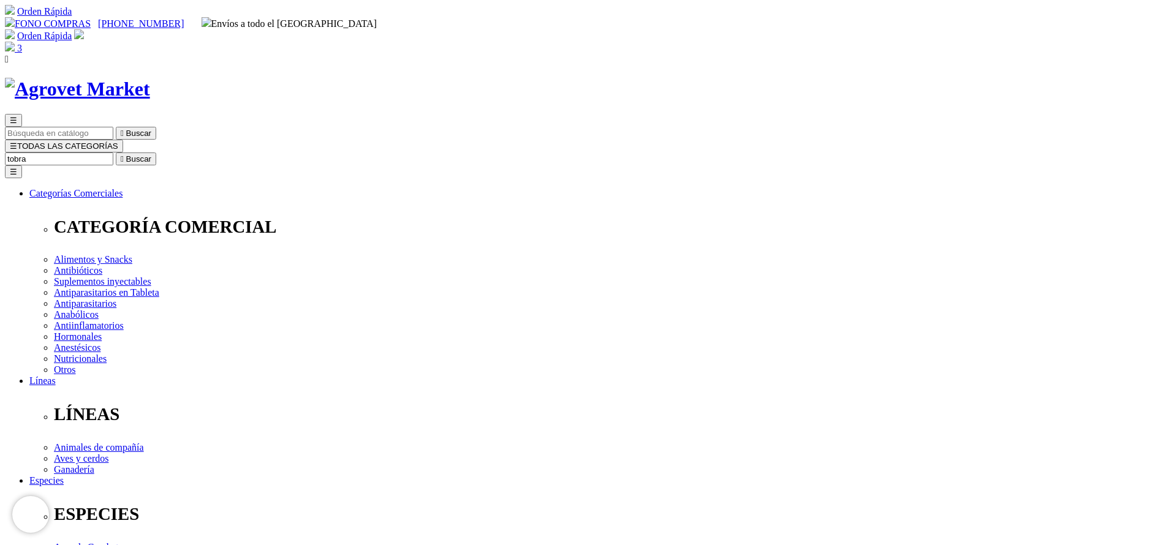
click at [116, 152] on button " Buscar" at bounding box center [136, 158] width 40 height 13
click at [113, 152] on input "tobra" at bounding box center [59, 158] width 108 height 13
type input "veta"
click at [116, 152] on button " Buscar" at bounding box center [136, 158] width 40 height 13
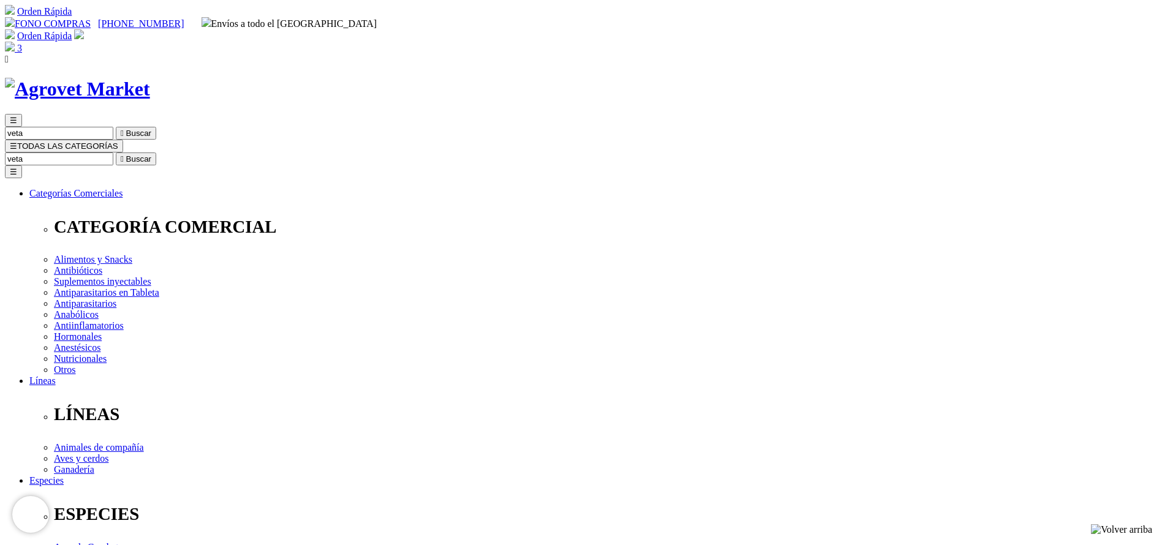
click at [113, 152] on input "veta" at bounding box center [59, 158] width 108 height 13
type input "veto"
click at [116, 152] on button " Buscar" at bounding box center [136, 158] width 40 height 13
click at [113, 152] on input "veto" at bounding box center [59, 158] width 108 height 13
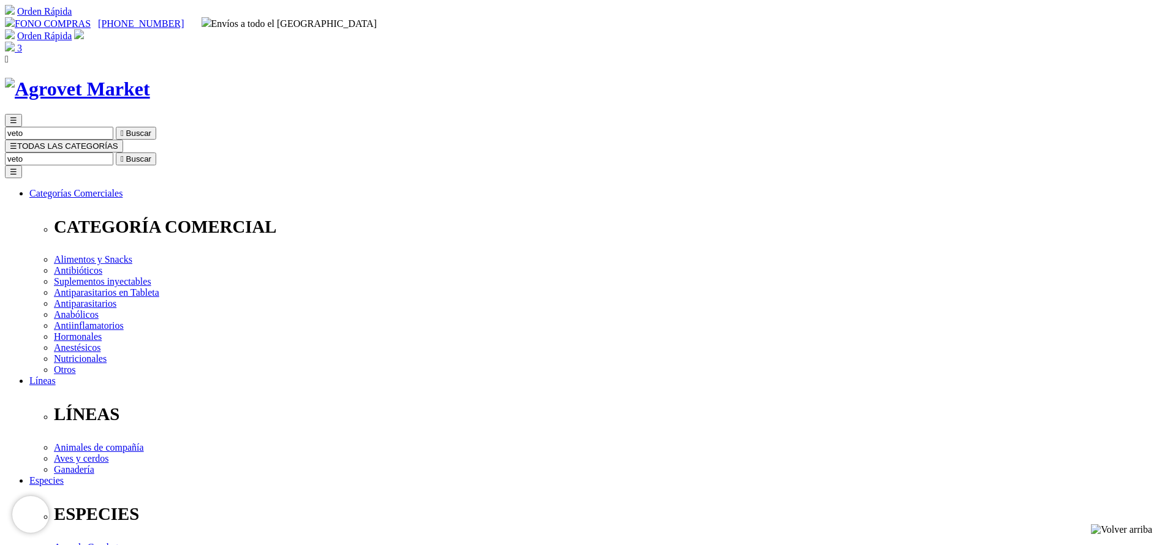
click at [113, 152] on input "veto" at bounding box center [59, 158] width 108 height 13
type input "clobe"
click at [116, 152] on button " Buscar" at bounding box center [136, 158] width 40 height 13
drag, startPoint x: 0, startPoint y: 0, endPoint x: 741, endPoint y: 384, distance: 834.6
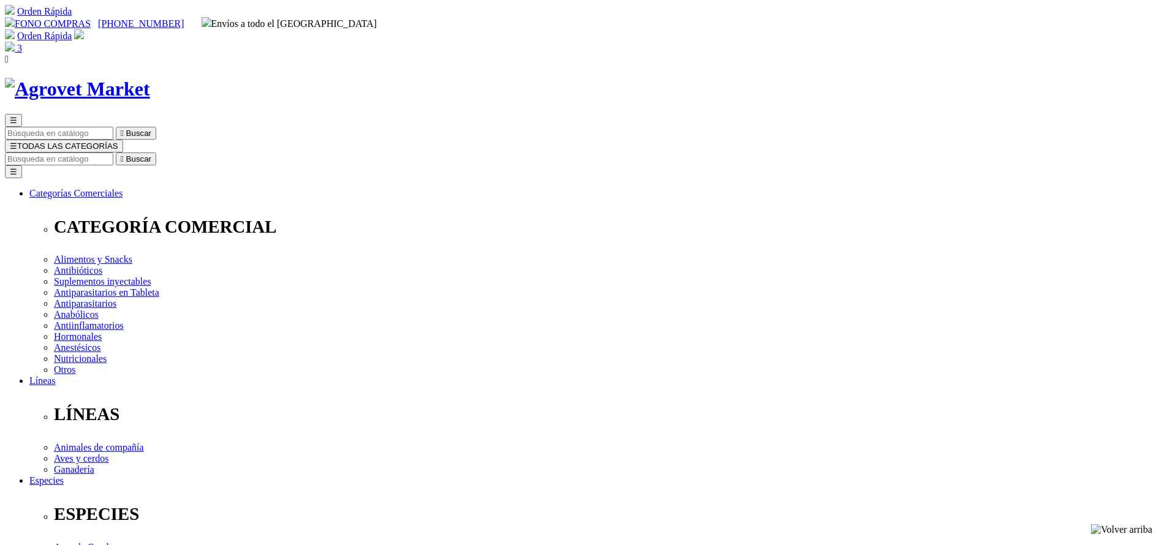
select select "43"
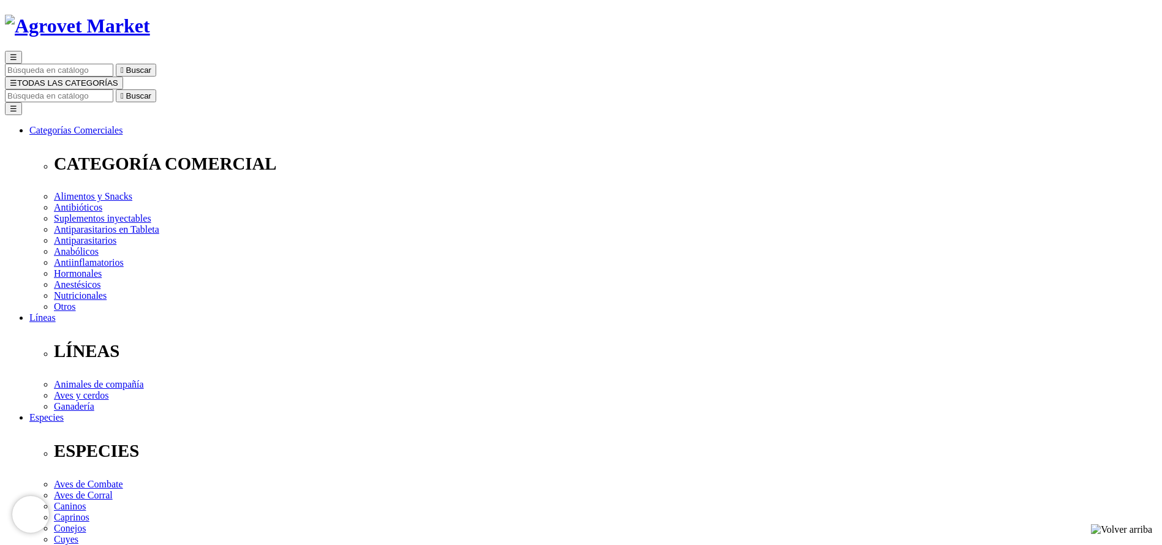
scroll to position [92, 0]
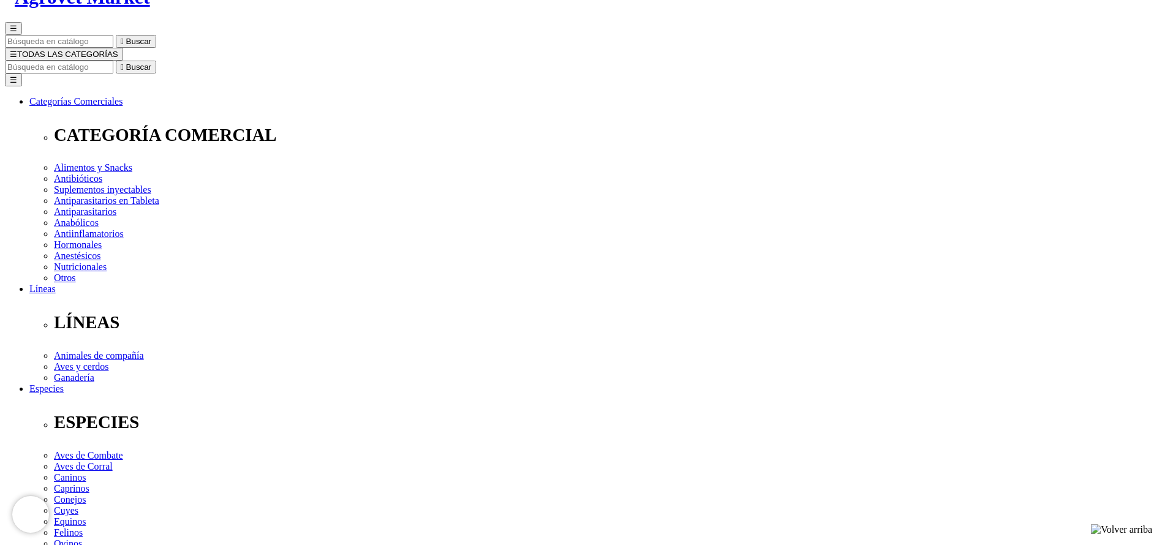
select select "2"
select select "361"
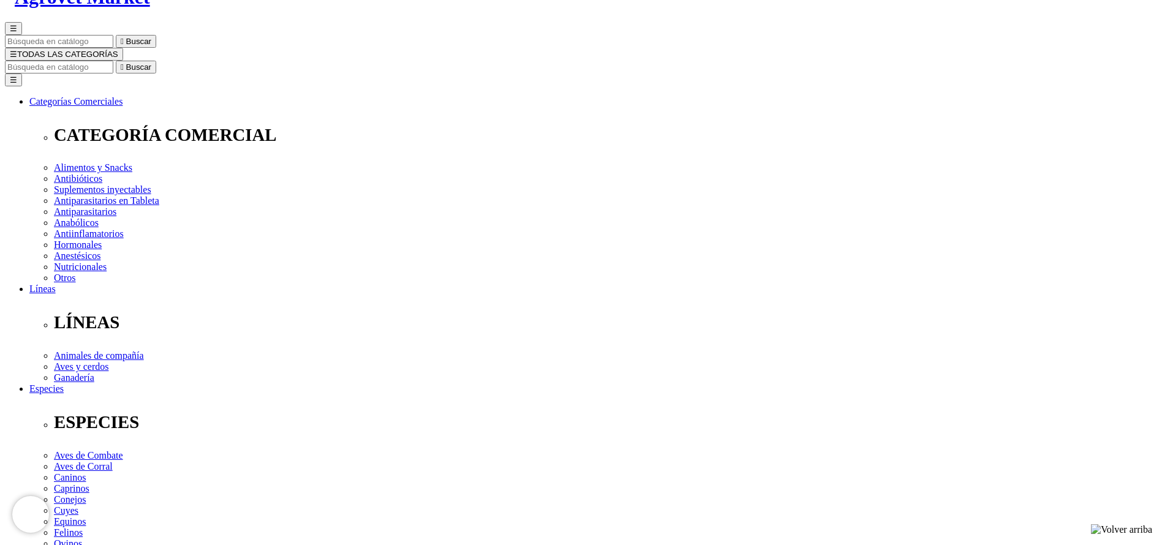
select select "361"
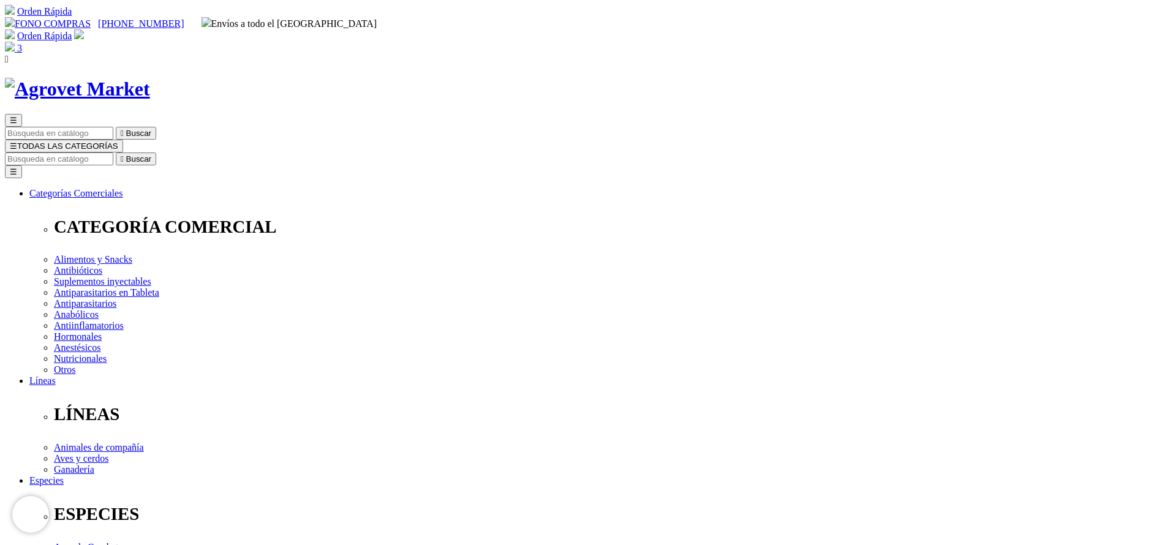
click at [113, 152] on input "Buscar" at bounding box center [59, 158] width 108 height 13
type input "vetpro"
click at [116, 152] on button " Buscar" at bounding box center [136, 158] width 40 height 13
click at [113, 152] on input "vetpro" at bounding box center [59, 158] width 108 height 13
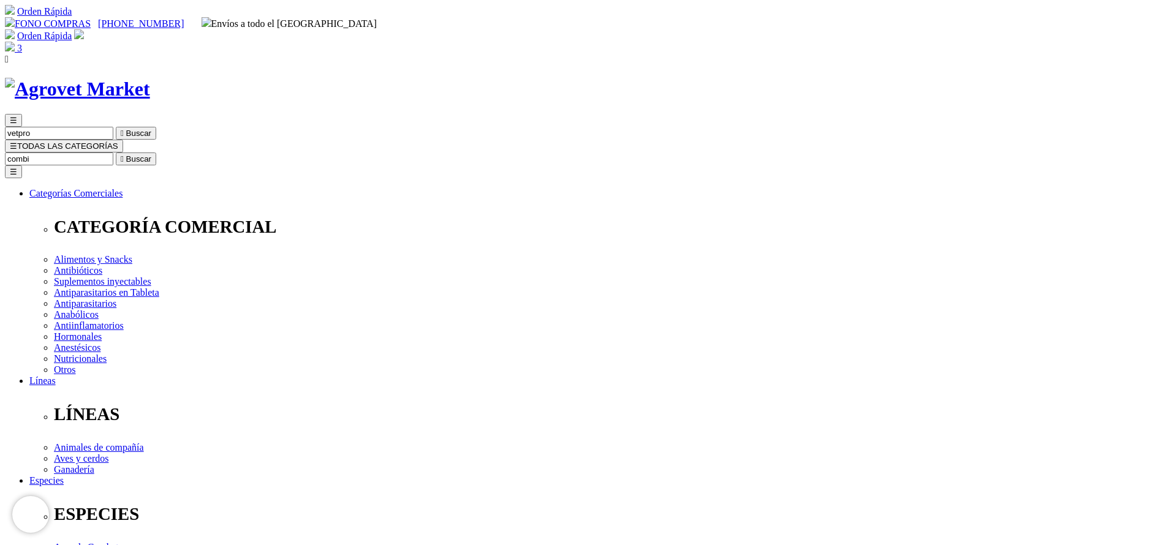
type input "combi"
click at [116, 152] on button " Buscar" at bounding box center [136, 158] width 40 height 13
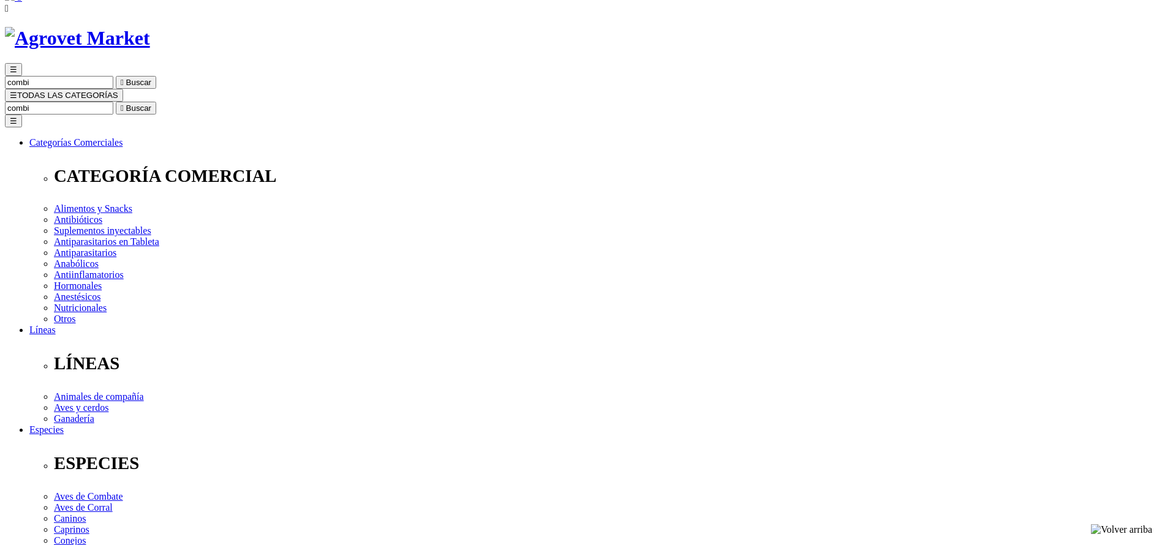
scroll to position [92, 0]
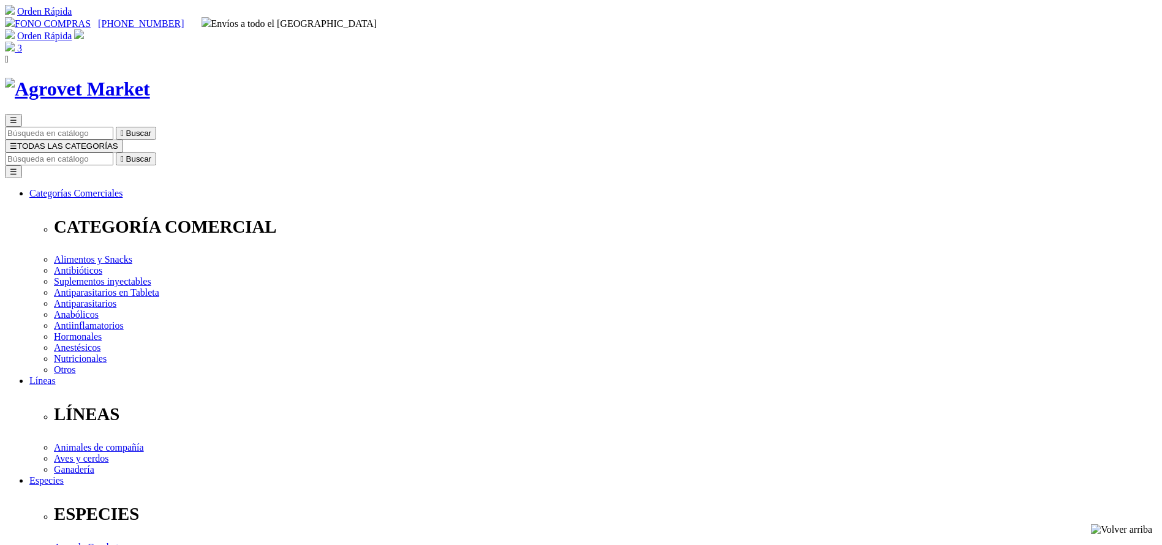
radio input "true"
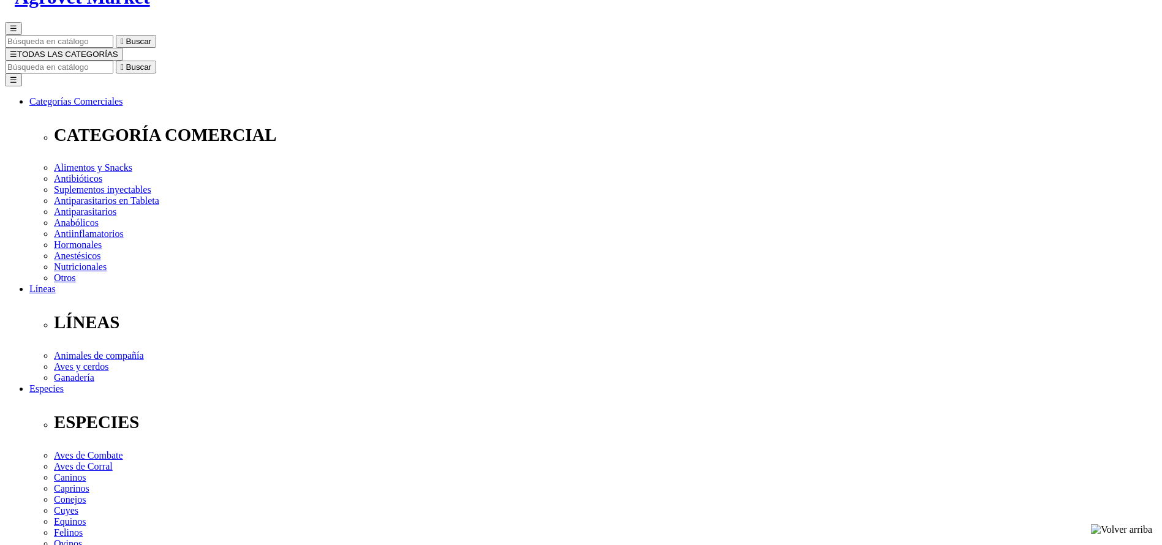
select select "294"
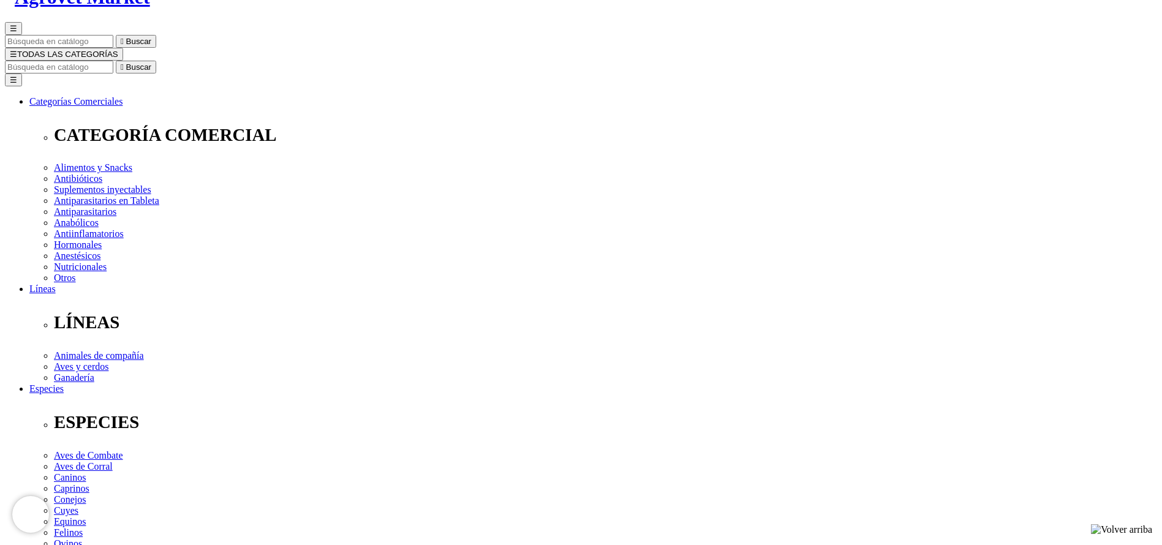
radio input "true"
select select "183"
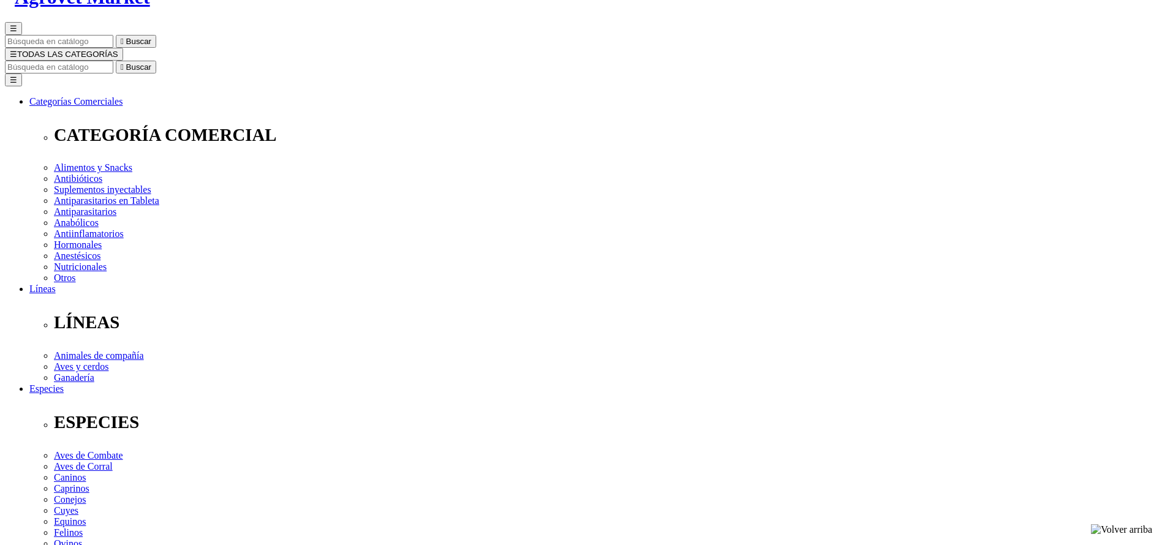
select select "183"
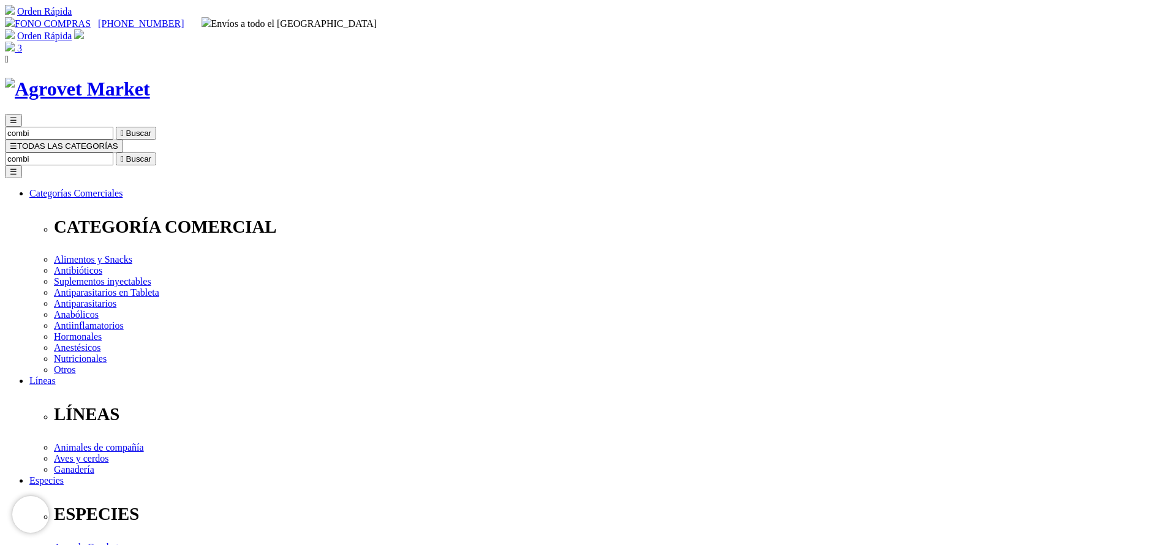
click at [113, 152] on input "combi" at bounding box center [59, 158] width 108 height 13
type input "xelame"
click at [116, 152] on button " Buscar" at bounding box center [136, 158] width 40 height 13
click at [113, 152] on input "xelame" at bounding box center [59, 158] width 108 height 13
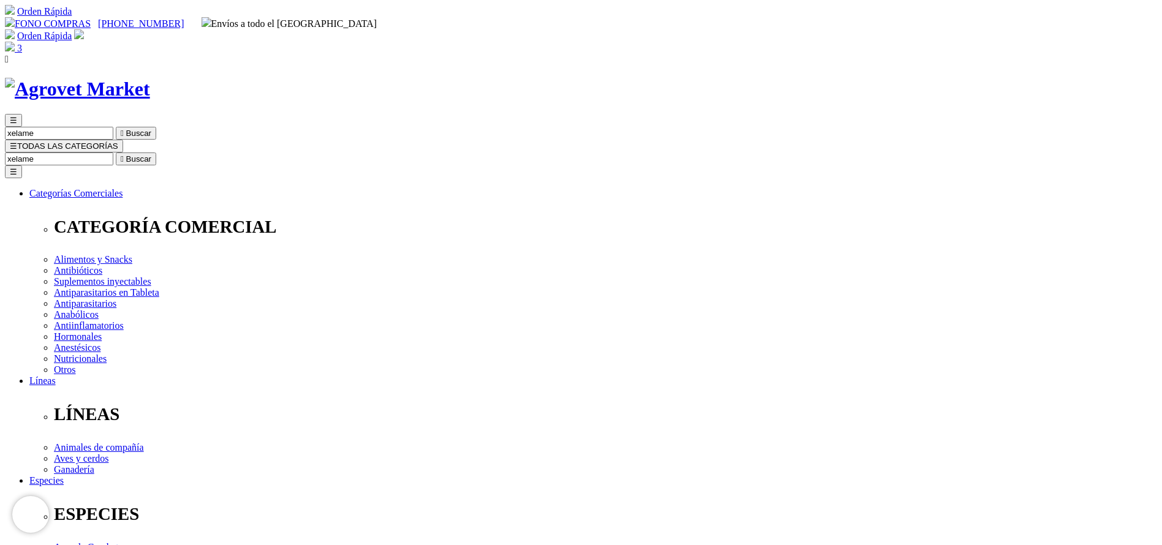
click at [113, 152] on input "xelame" at bounding box center [59, 158] width 108 height 13
type input "xinto"
click at [116, 152] on button " Buscar" at bounding box center [136, 158] width 40 height 13
click at [113, 152] on input "xinto" at bounding box center [59, 158] width 108 height 13
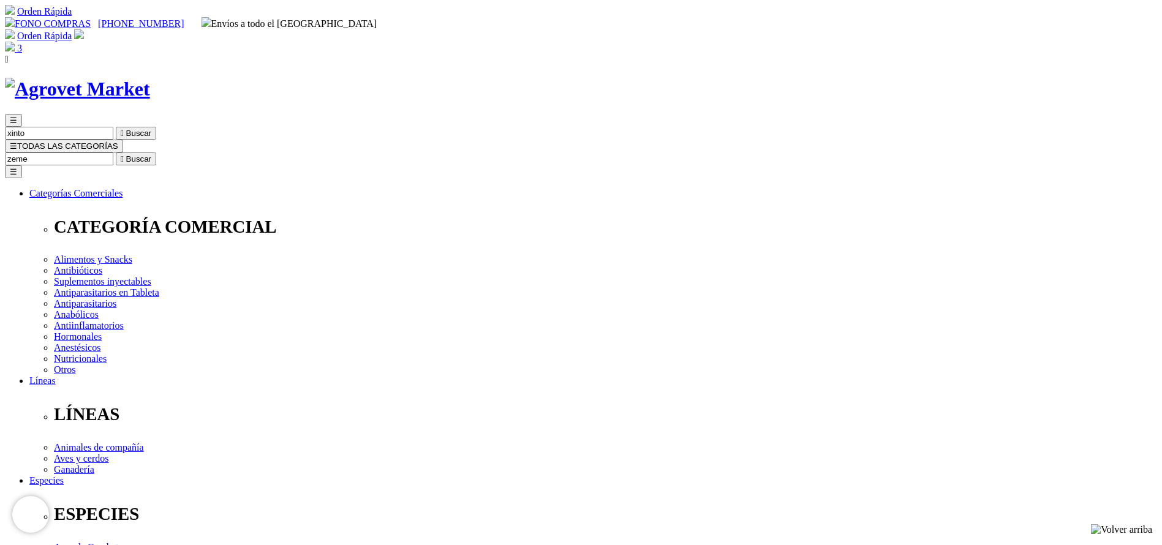
type input "zeme"
click at [116, 152] on button " Buscar" at bounding box center [136, 158] width 40 height 13
click at [697, 81] on div "☰ zeme  Buscar ☰ TODAS LAS CATEGORÍAS zeme  Buscar Toggle navigation ☰ Catego…" at bounding box center [581, 475] width 1152 height 795
click at [113, 152] on input "zeme" at bounding box center [59, 158] width 108 height 13
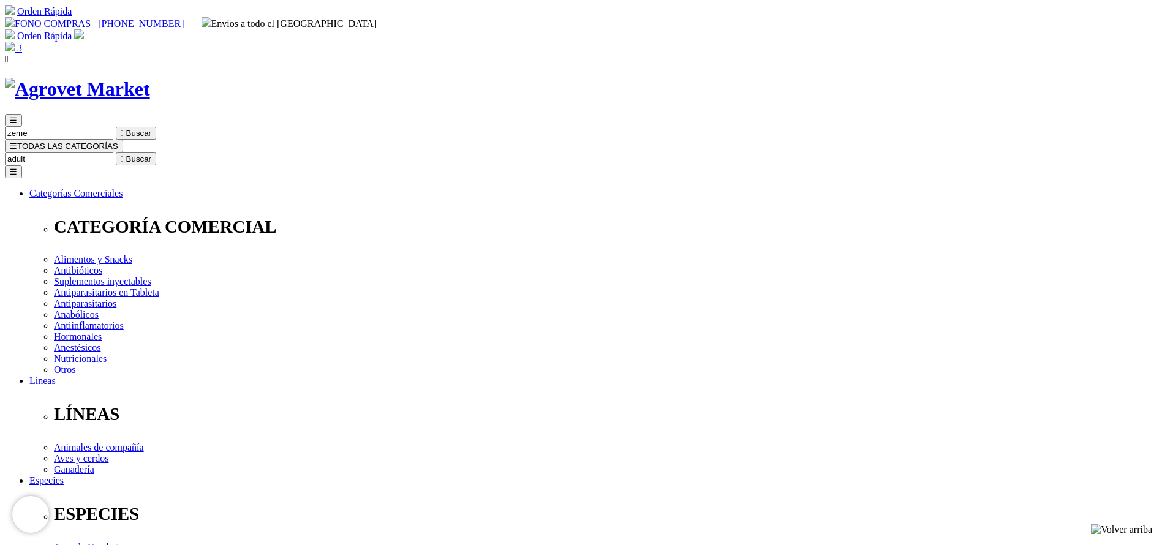
type input "adult"
click at [116, 152] on button " Buscar" at bounding box center [136, 158] width 40 height 13
select select "25"
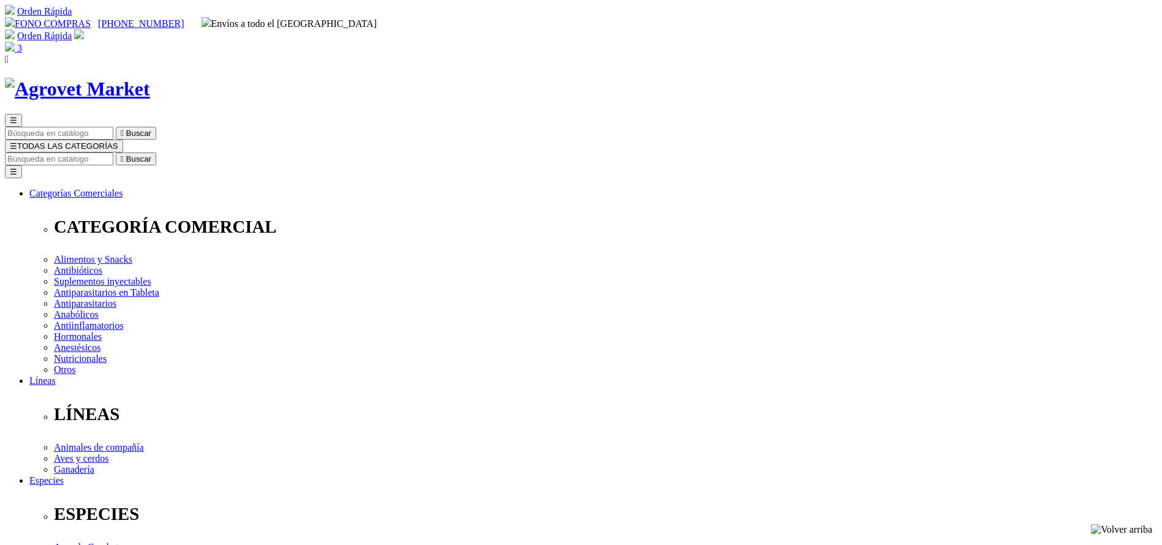
select select "26"
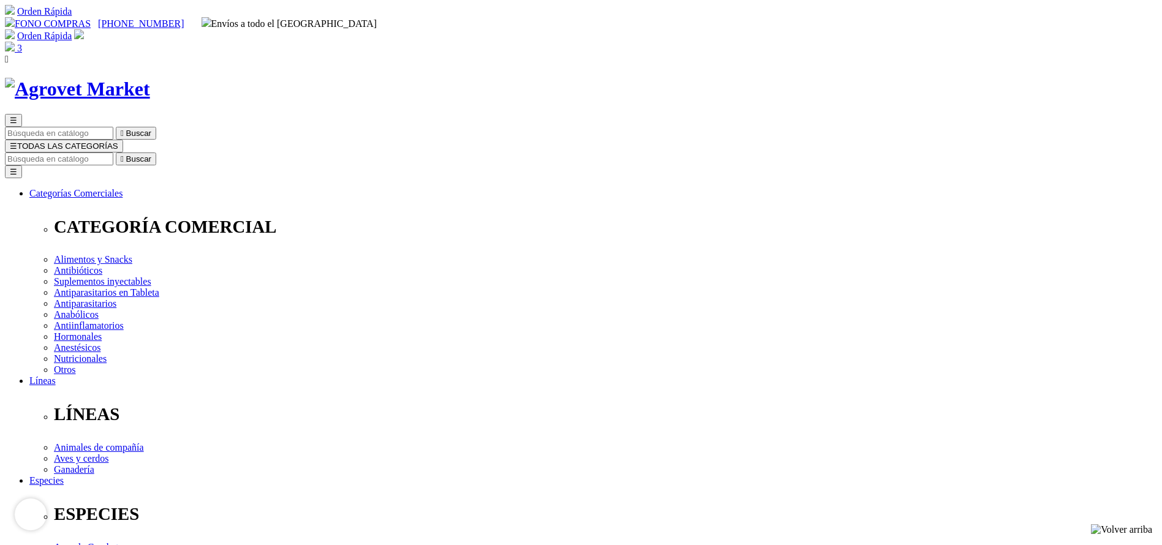
click at [113, 152] on input "Buscar" at bounding box center [59, 158] width 108 height 13
type input "brain"
click at [116, 152] on button " Buscar" at bounding box center [136, 158] width 40 height 13
click at [113, 152] on input "brain" at bounding box center [59, 158] width 108 height 13
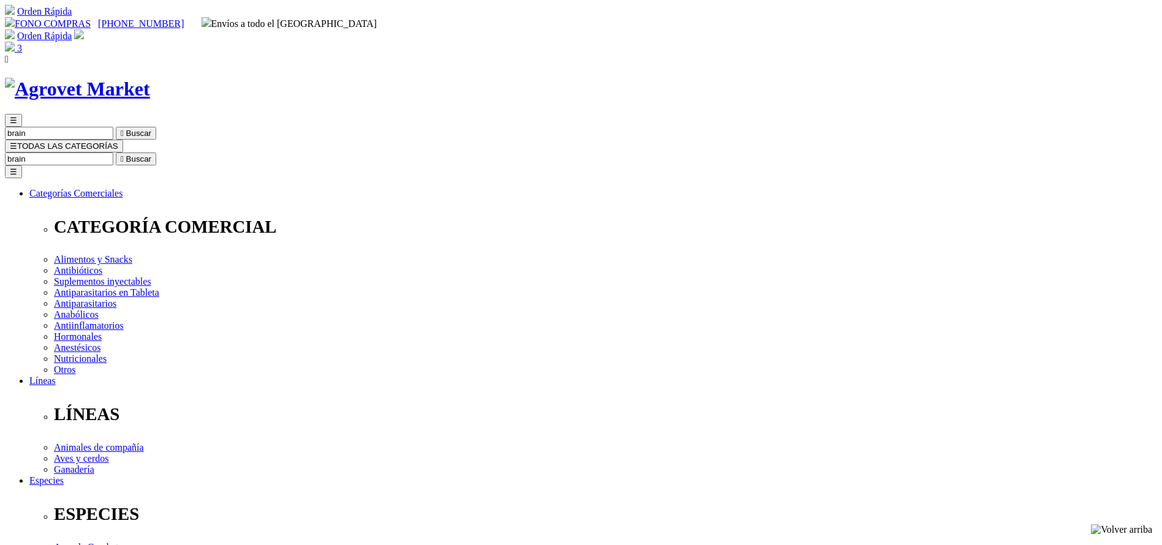
click at [113, 152] on input "brain" at bounding box center [59, 158] width 108 height 13
type input "calm"
click at [116, 152] on button " Buscar" at bounding box center [136, 158] width 40 height 13
click at [113, 152] on input "calm" at bounding box center [59, 158] width 108 height 13
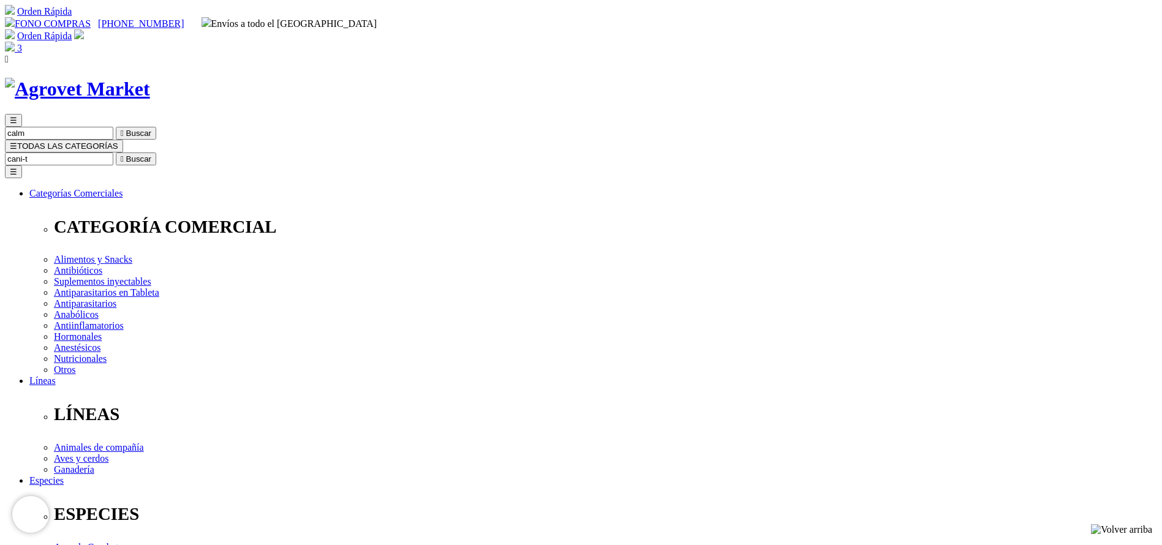
type input "cani-t"
click at [116, 152] on button " Buscar" at bounding box center [136, 158] width 40 height 13
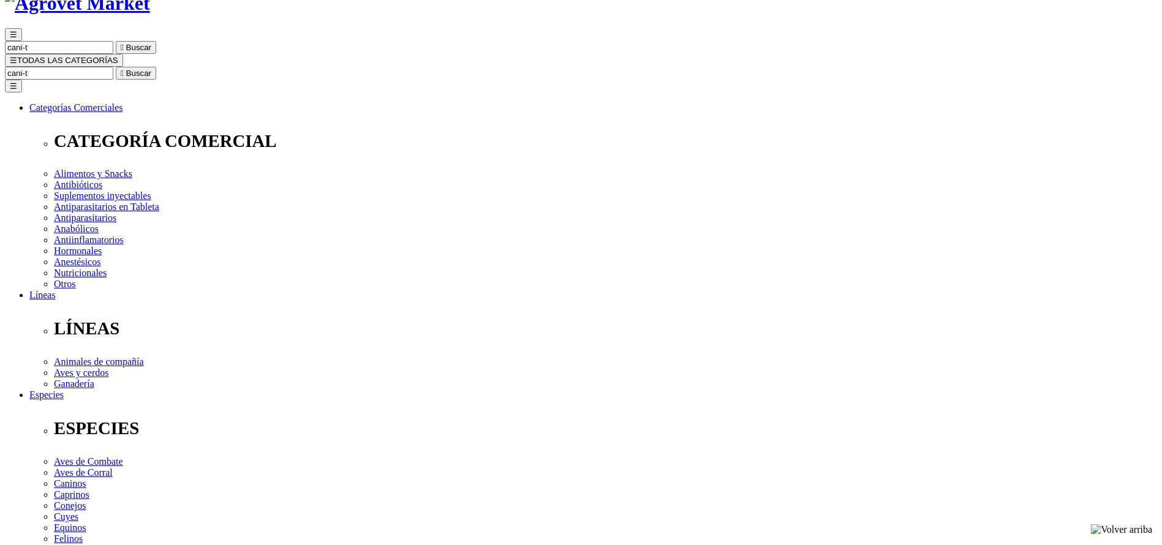
scroll to position [459, 0]
